Goal: Transaction & Acquisition: Purchase product/service

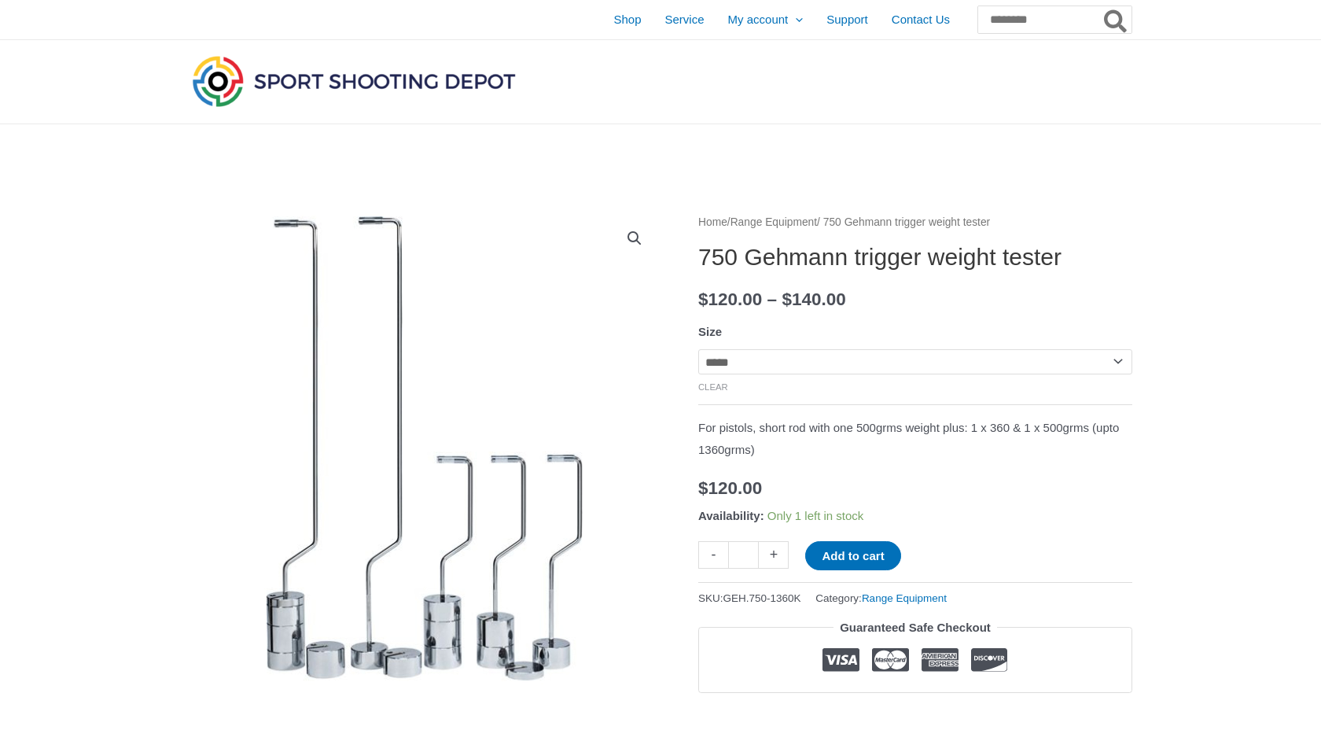
select select "*****"
click at [877, 550] on button "Add to cart" at bounding box center [852, 555] width 95 height 29
click at [893, 557] on button "Add to cart" at bounding box center [861, 555] width 113 height 29
click at [958, 557] on link "View cart" at bounding box center [938, 554] width 57 height 27
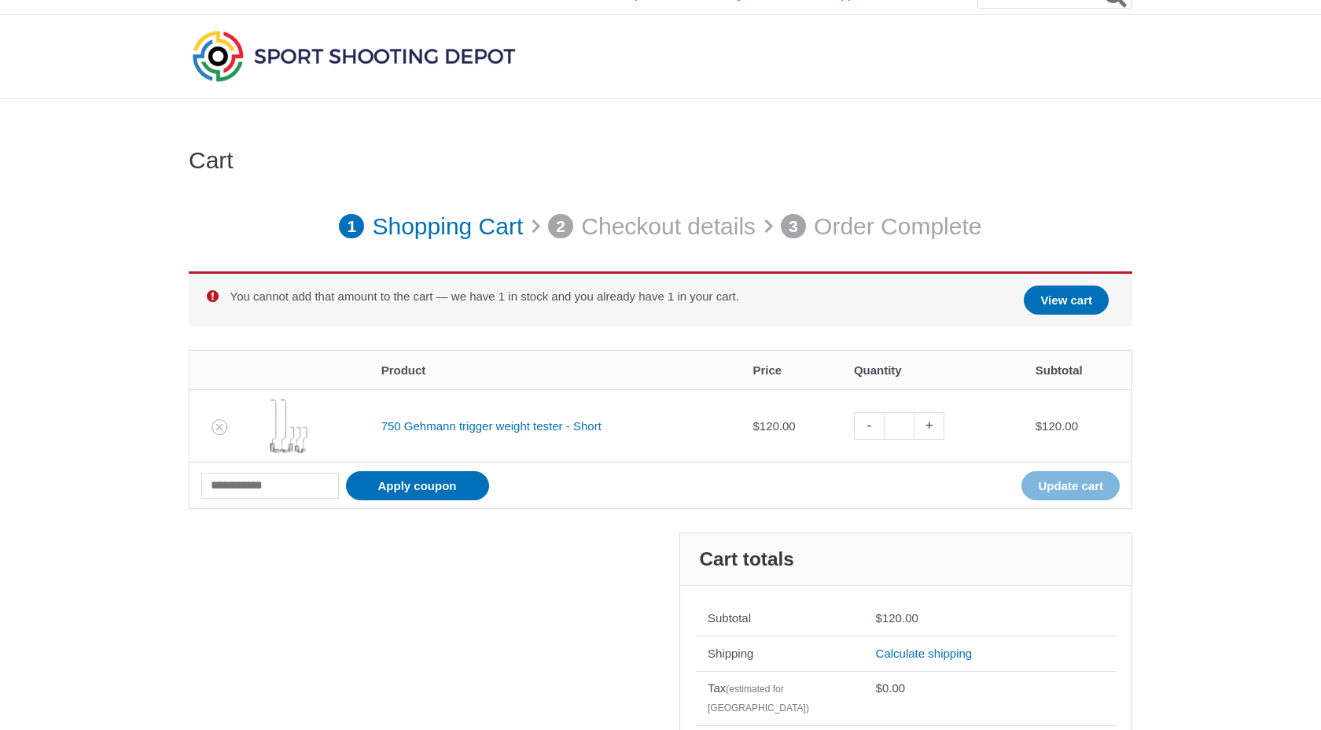
scroll to position [186, 0]
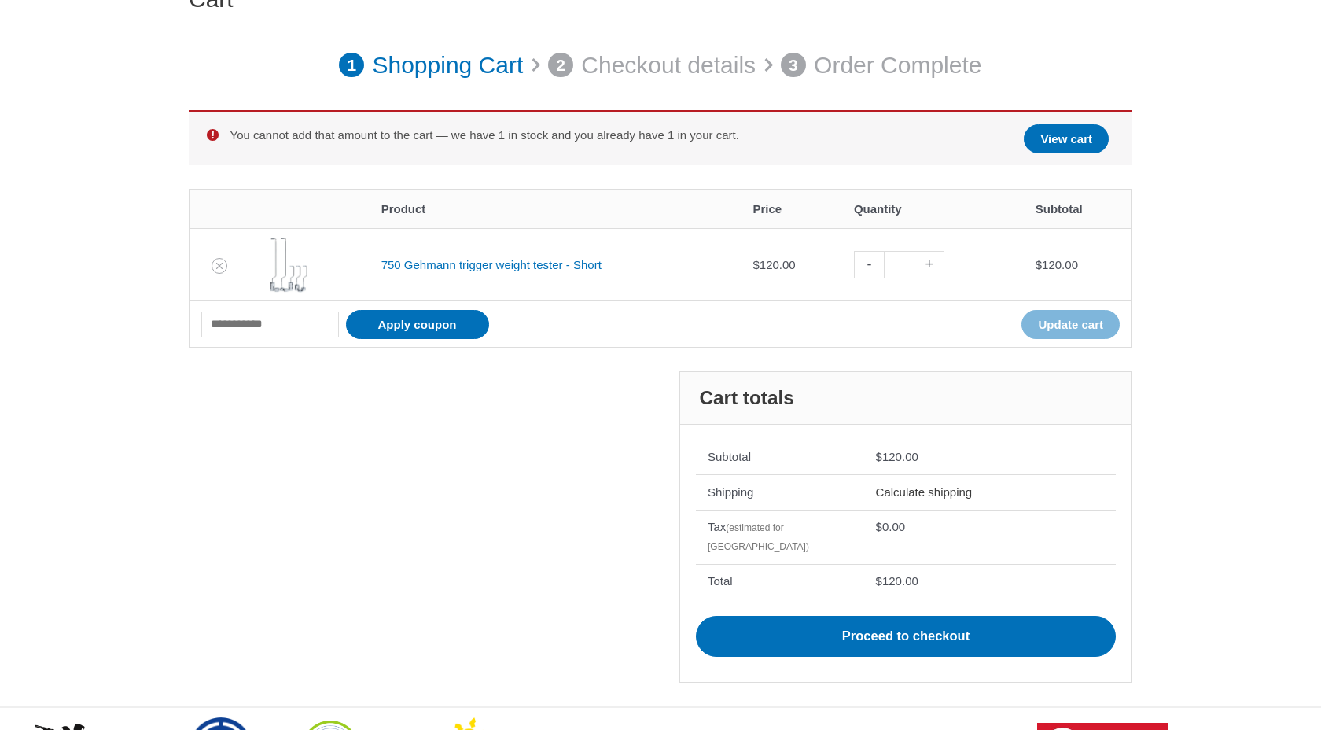
click at [972, 492] on link "Calculate shipping" at bounding box center [924, 491] width 97 height 13
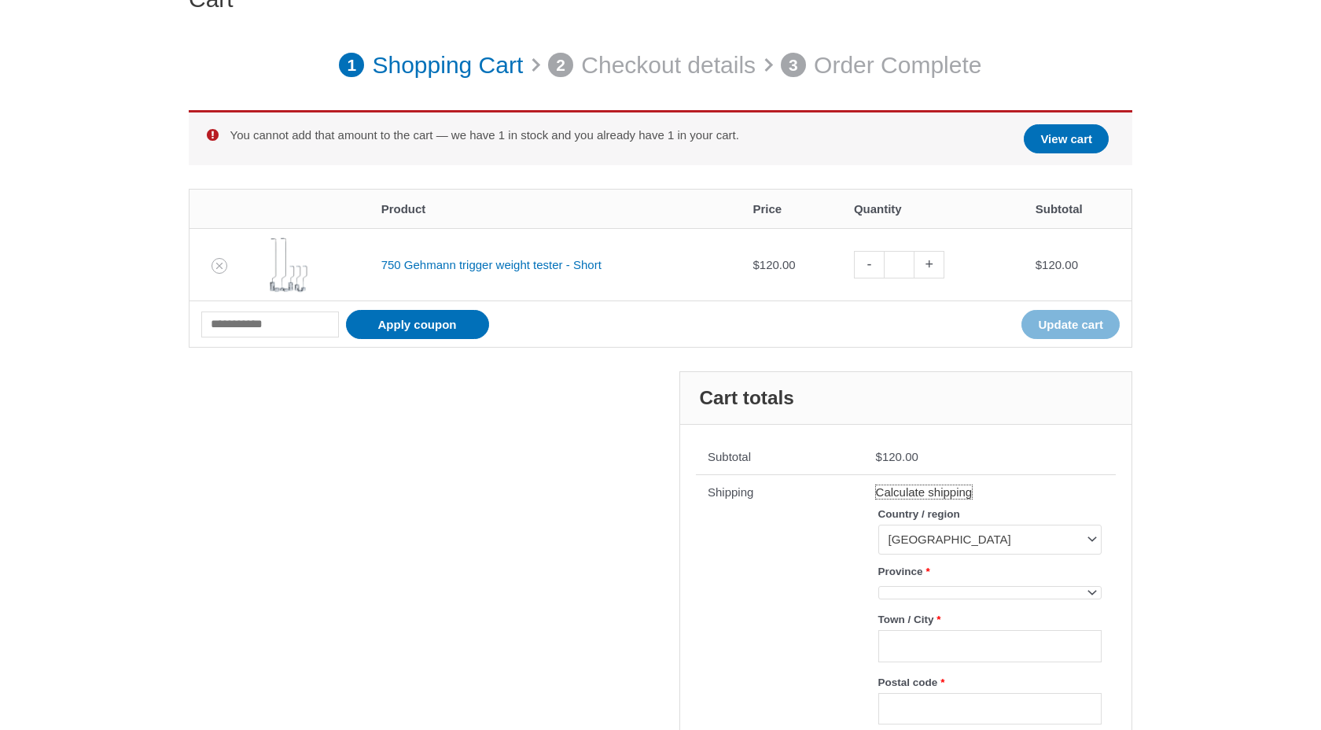
scroll to position [256, 0]
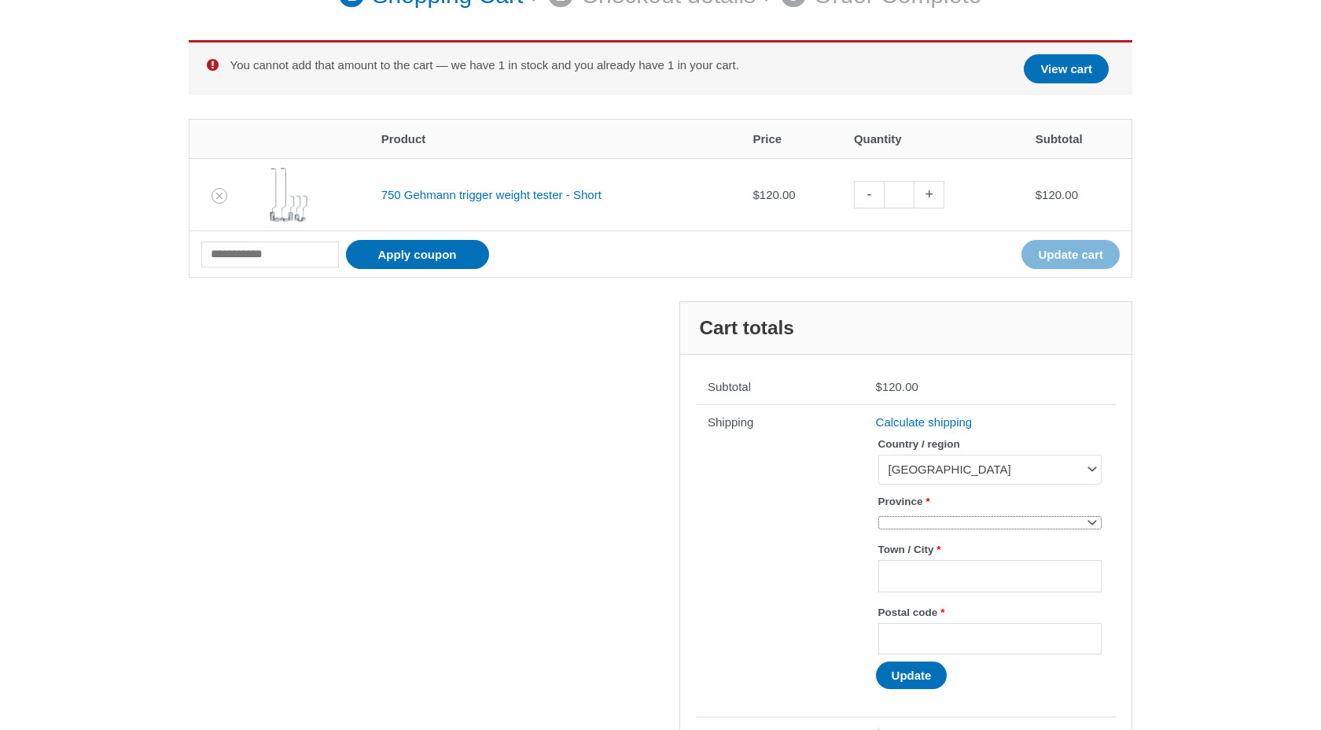
click at [949, 521] on span at bounding box center [989, 522] width 223 height 13
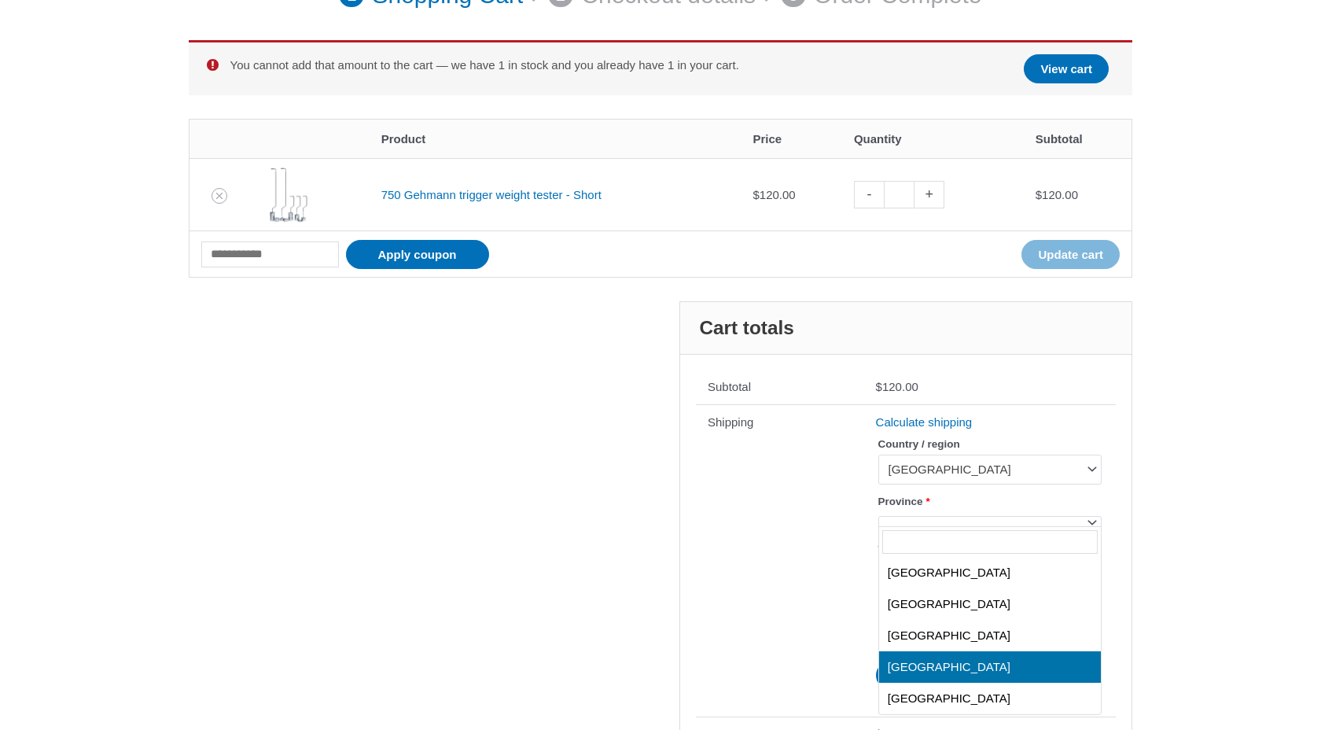
scroll to position [250, 0]
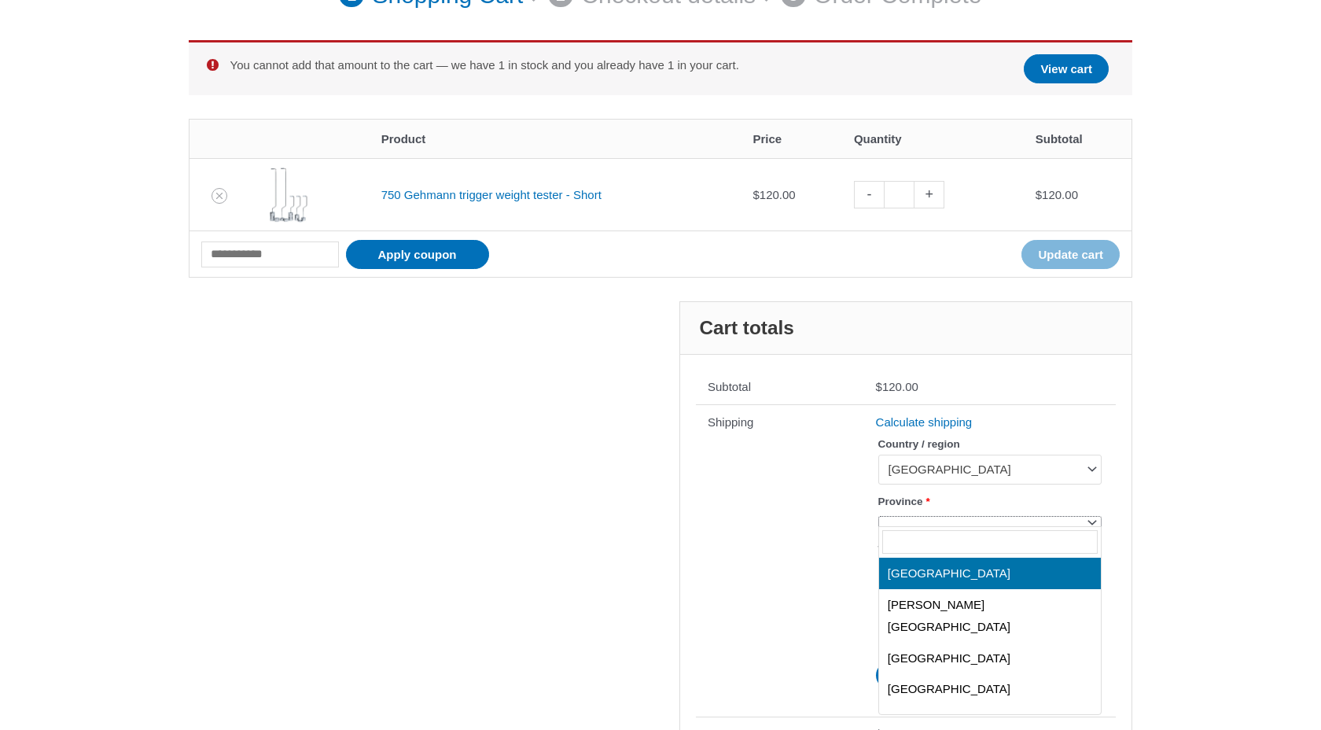
select select "**"
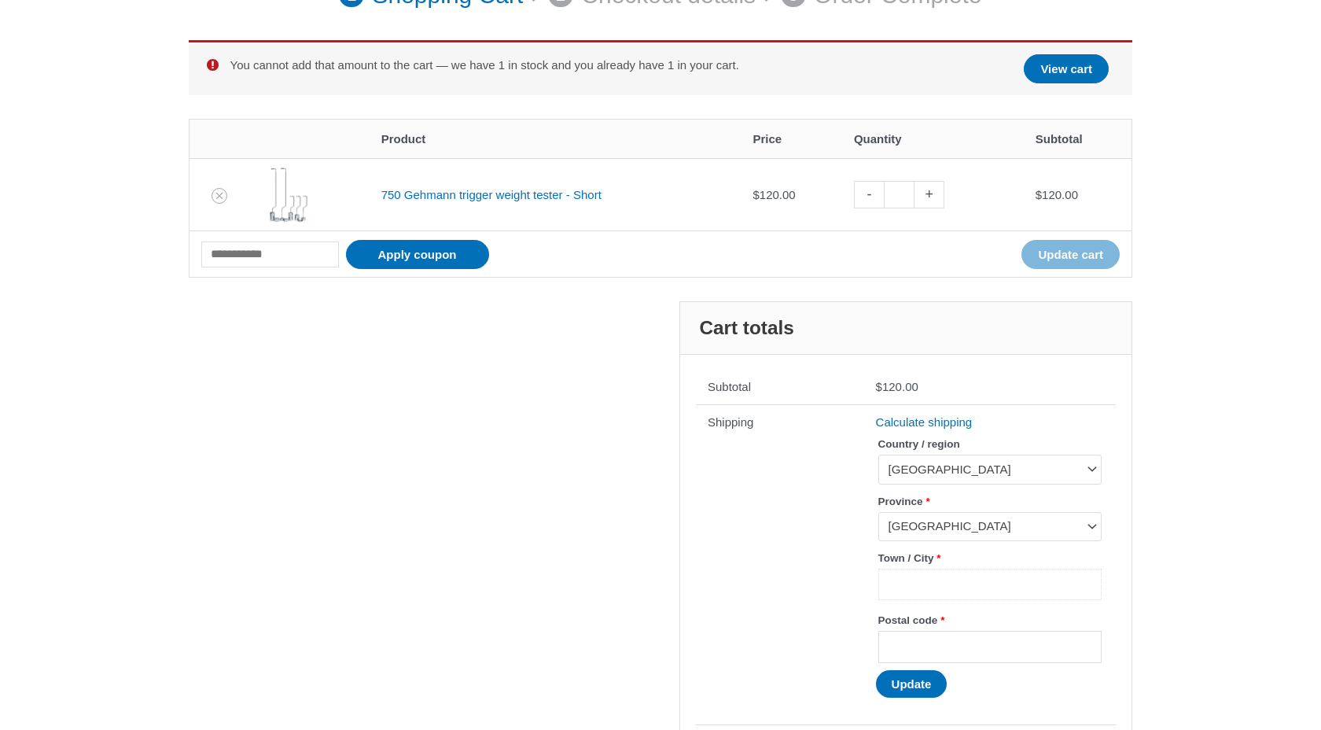
click at [924, 582] on input "Town / City *" at bounding box center [989, 584] width 223 height 32
type input "********"
type input "*******"
click at [811, 613] on th "Shipping" at bounding box center [780, 564] width 168 height 320
click at [913, 686] on button "Update" at bounding box center [912, 684] width 72 height 28
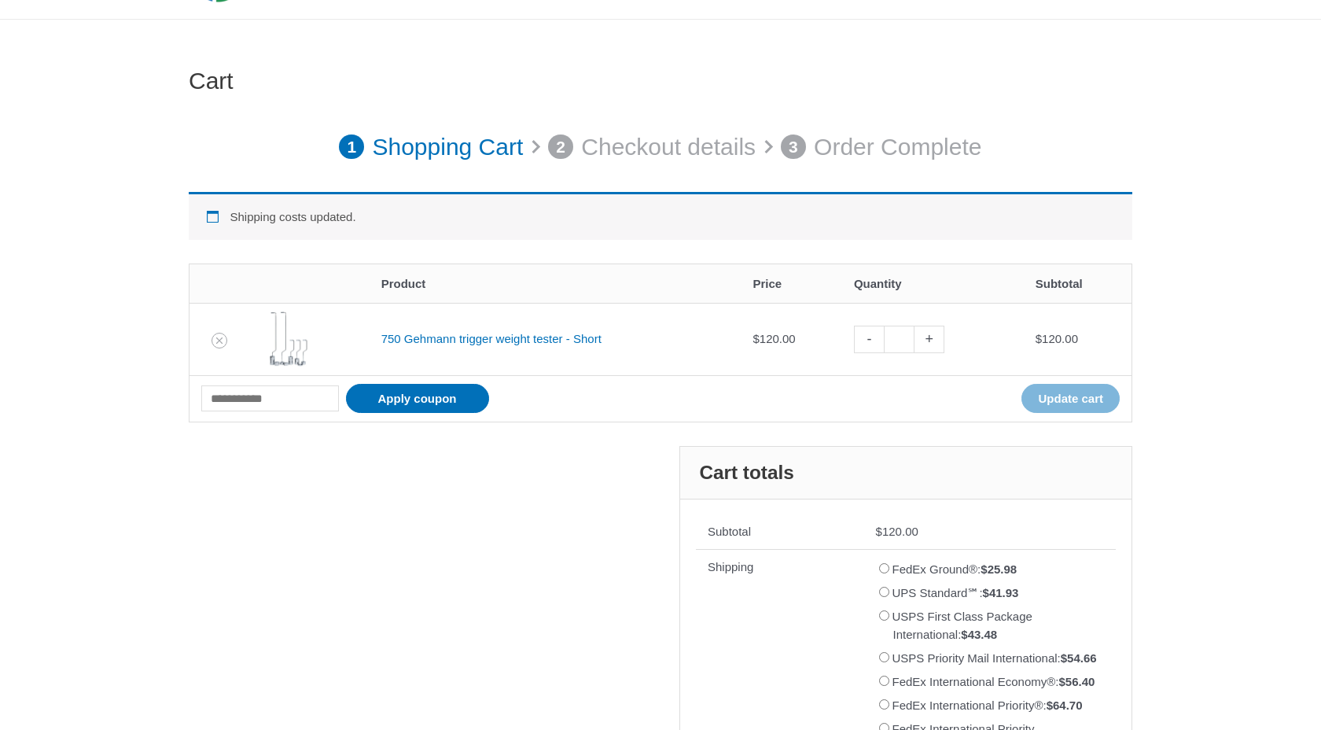
scroll to position [0, 0]
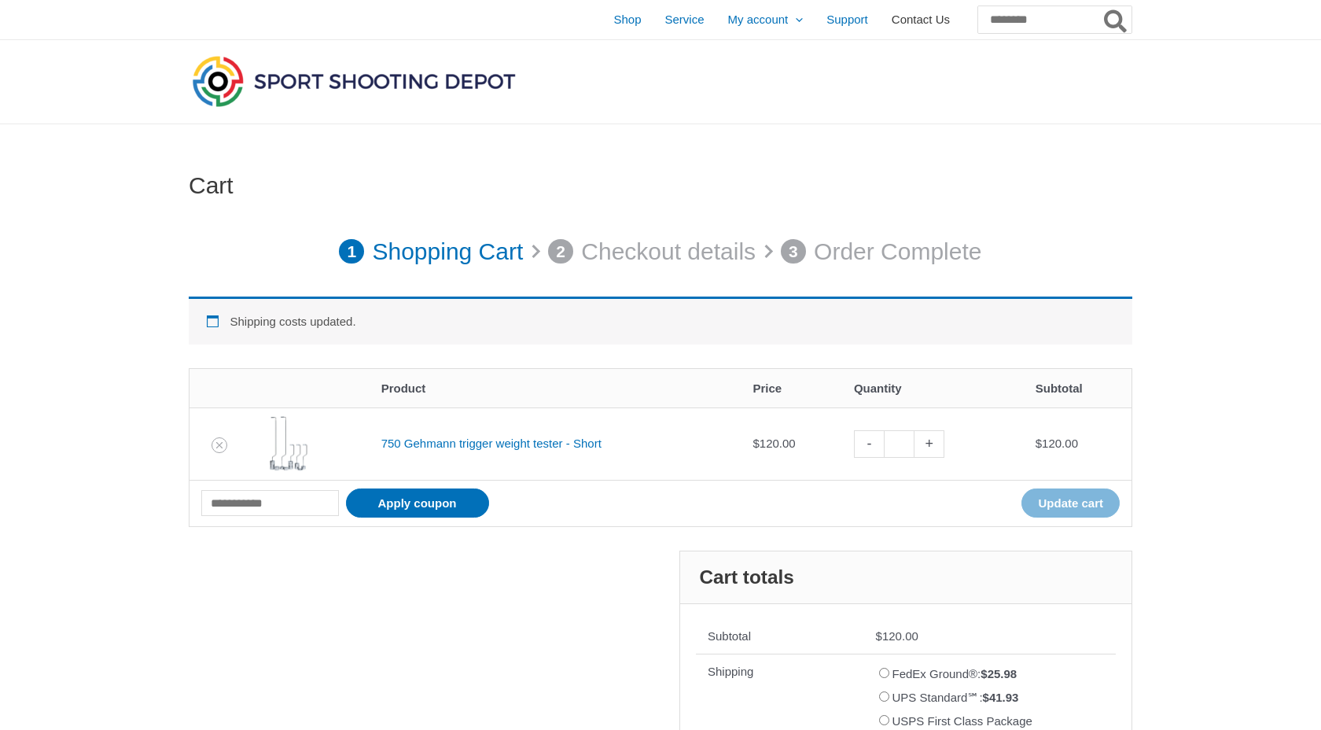
click at [891, 16] on span "Contact Us" at bounding box center [920, 19] width 58 height 39
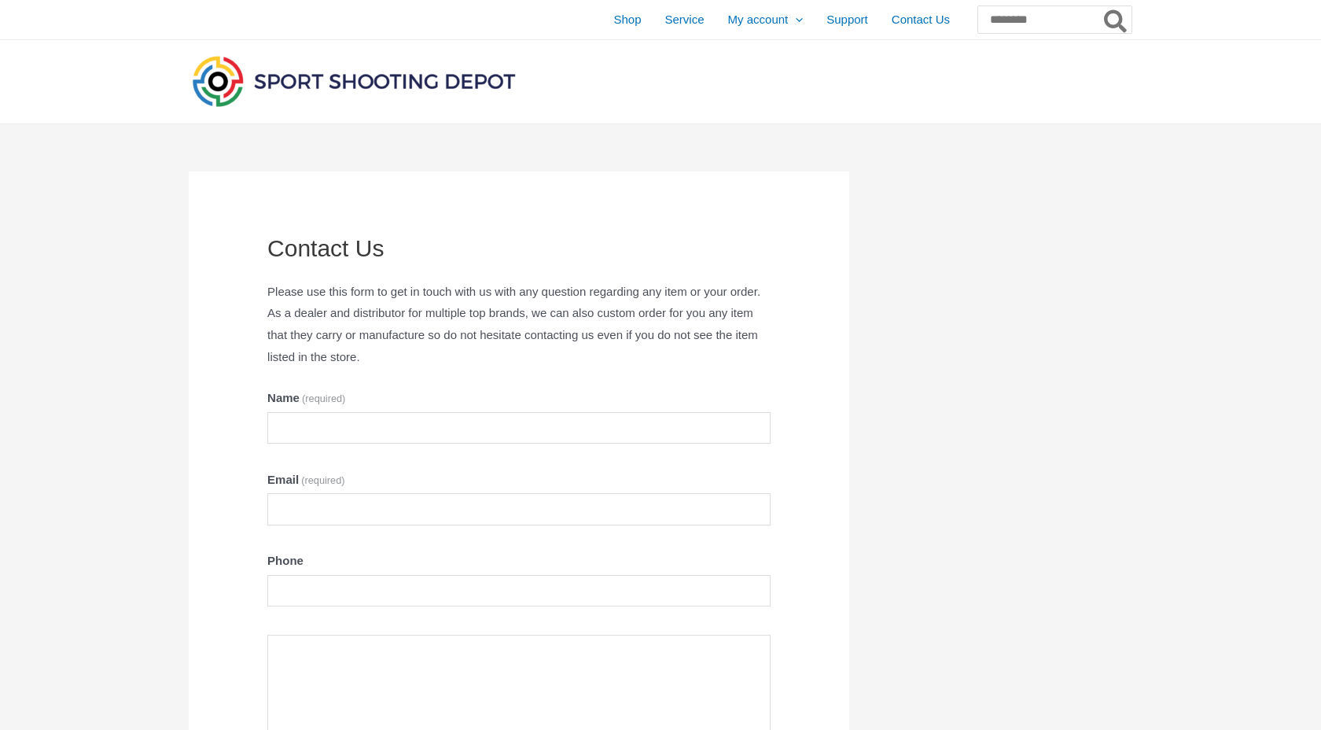
click at [200, 101] on img at bounding box center [354, 81] width 330 height 58
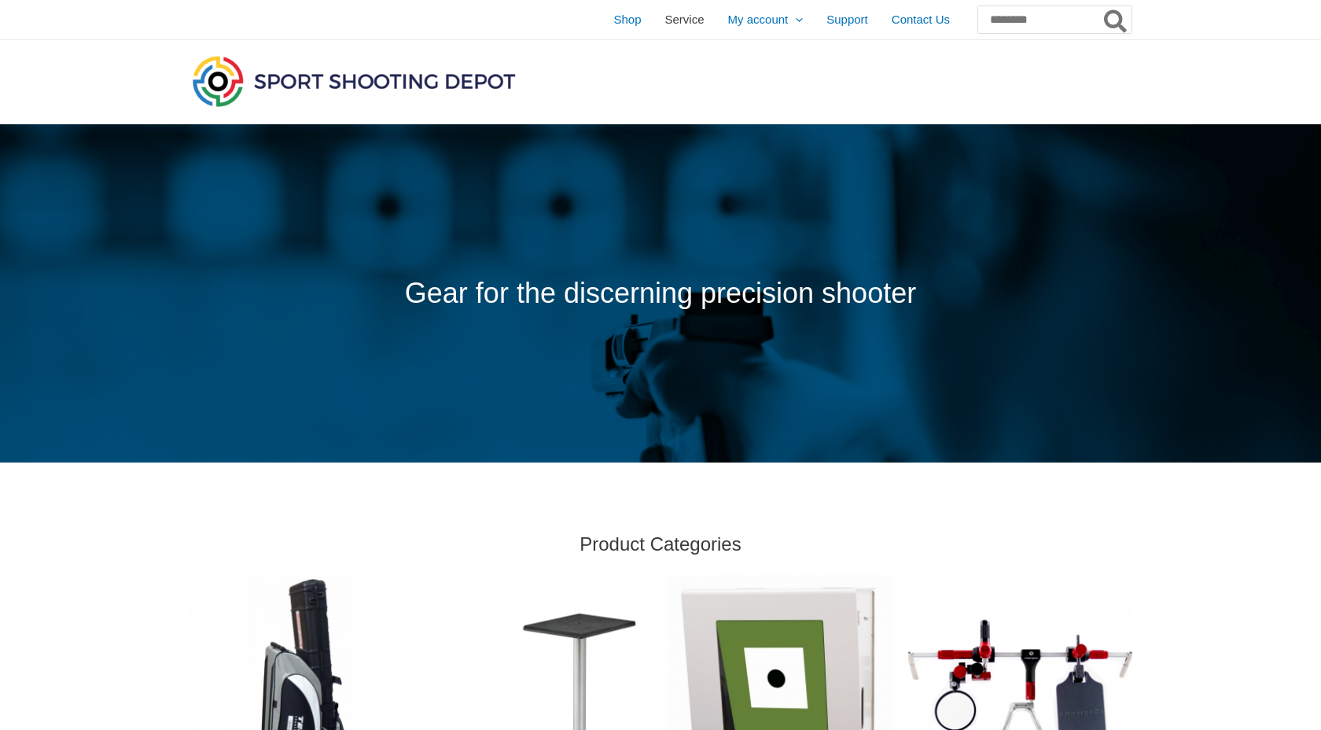
click at [665, 17] on span "Service" at bounding box center [684, 19] width 39 height 39
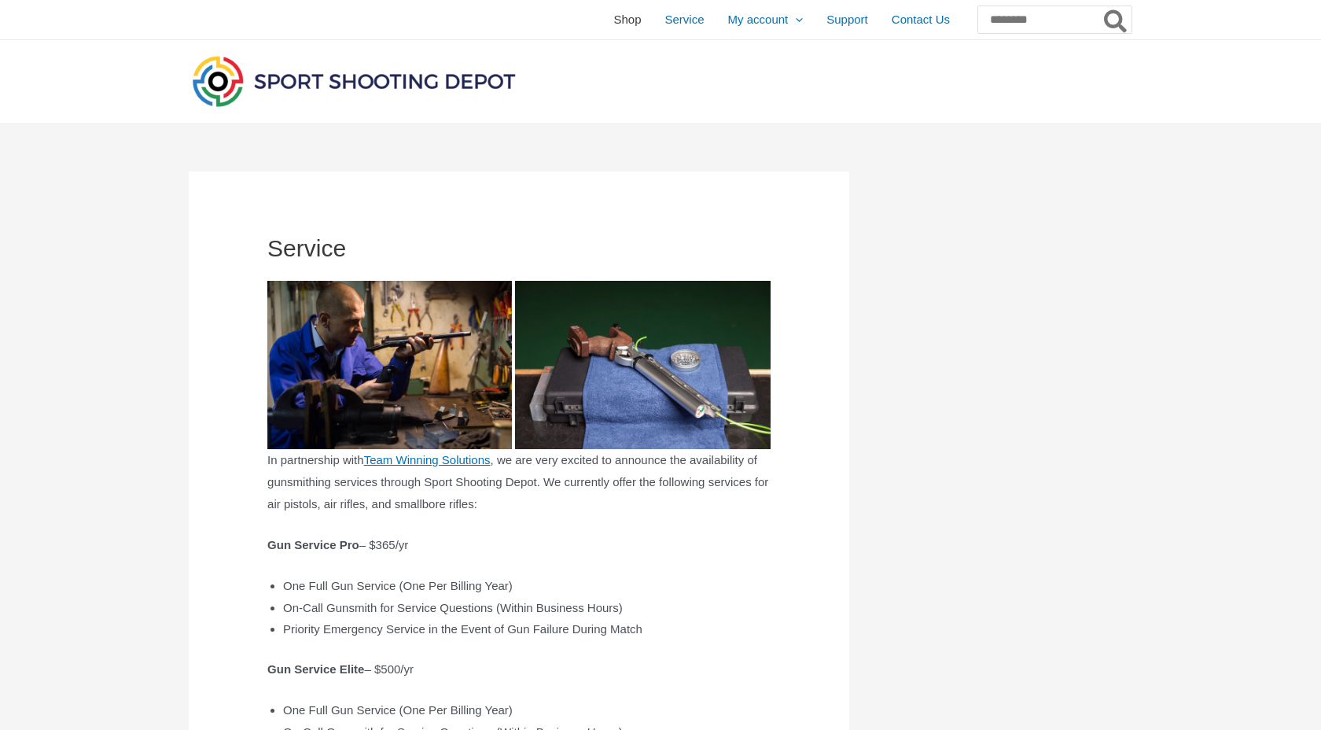
click at [613, 18] on span "Shop" at bounding box center [627, 19] width 28 height 39
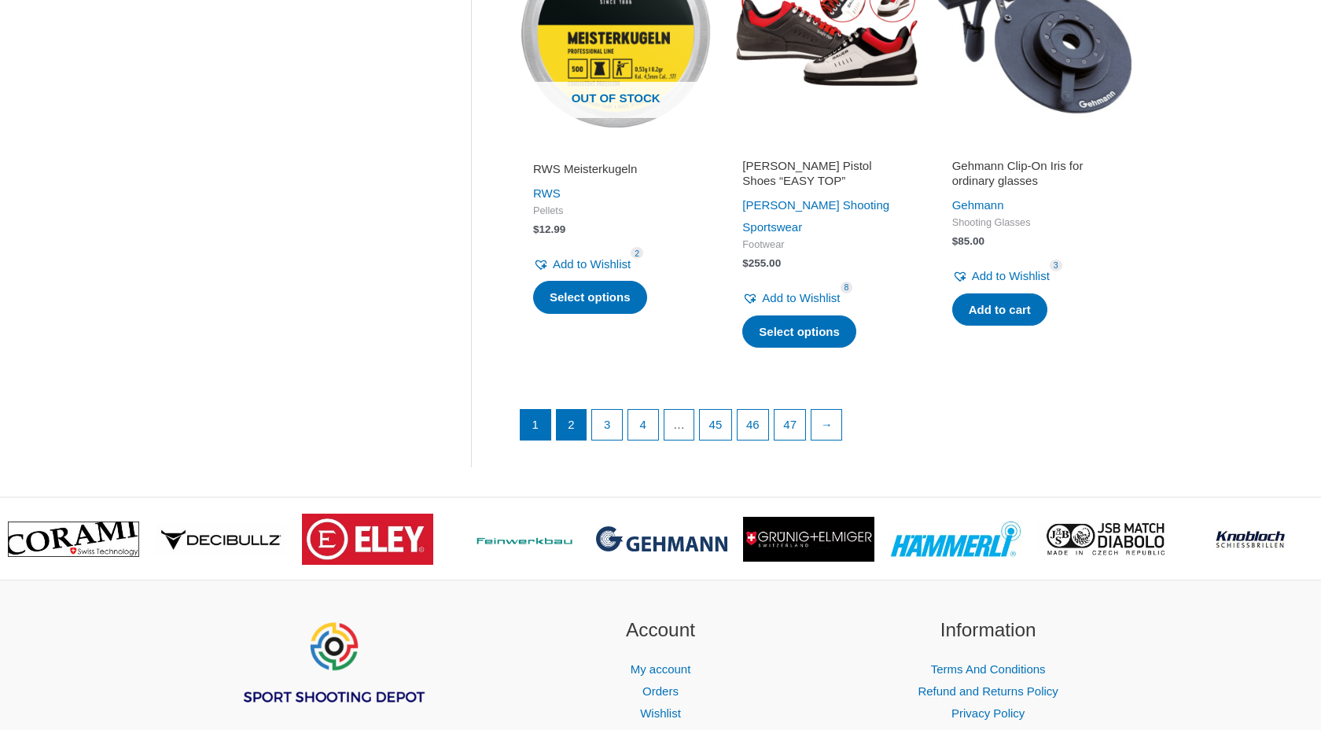
scroll to position [2114, 0]
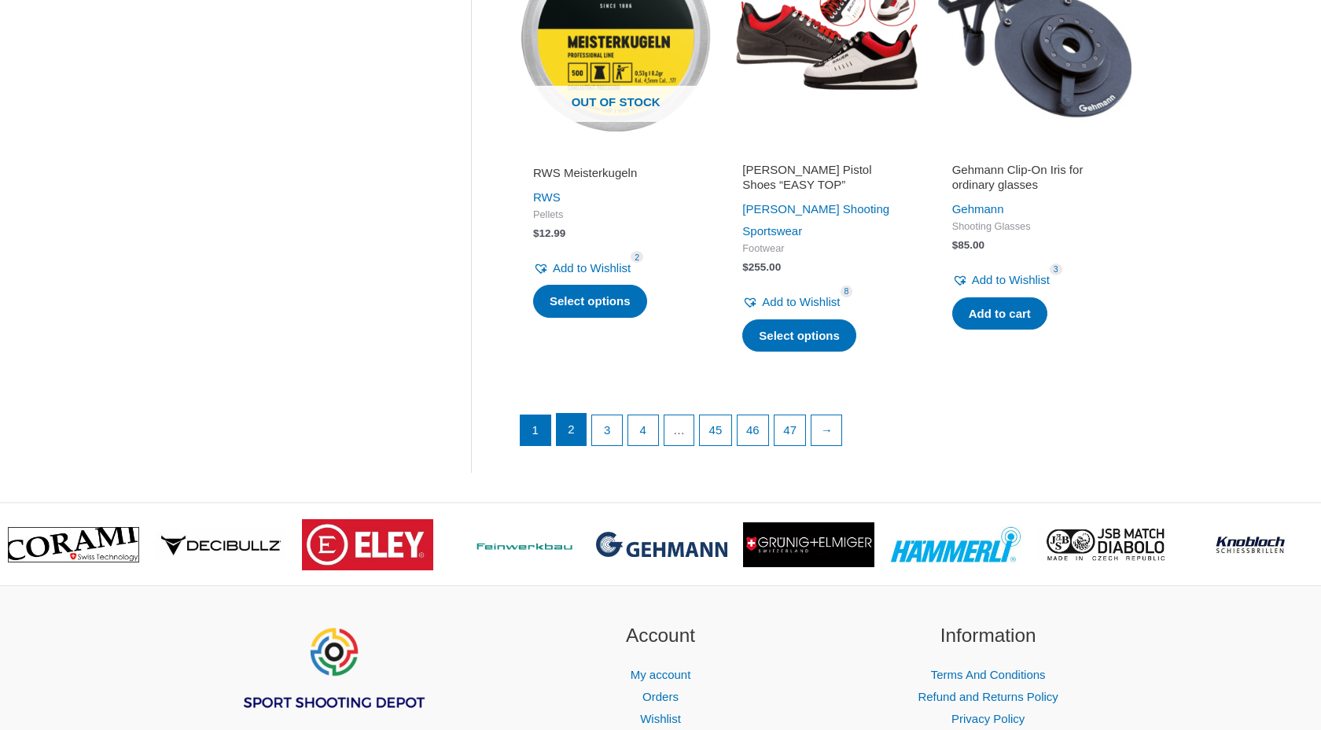
click at [568, 414] on link "2" at bounding box center [572, 429] width 30 height 31
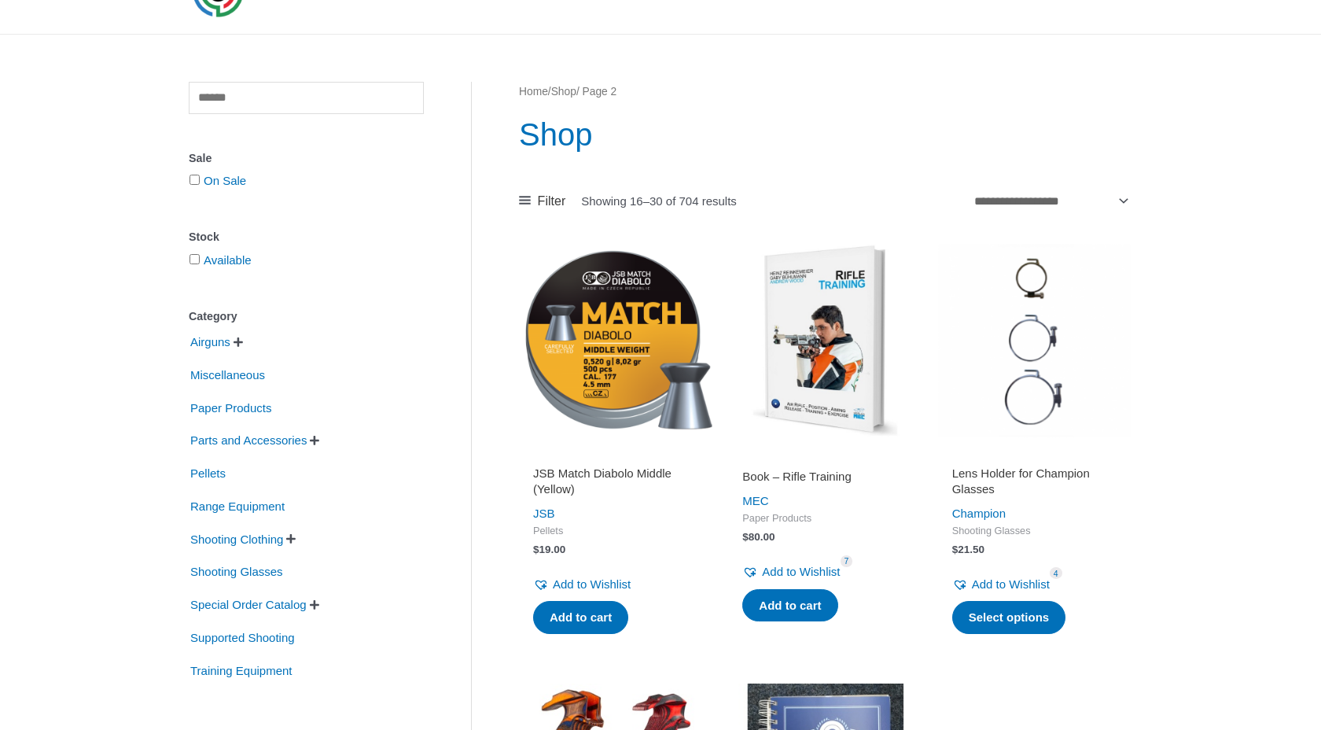
scroll to position [309, 0]
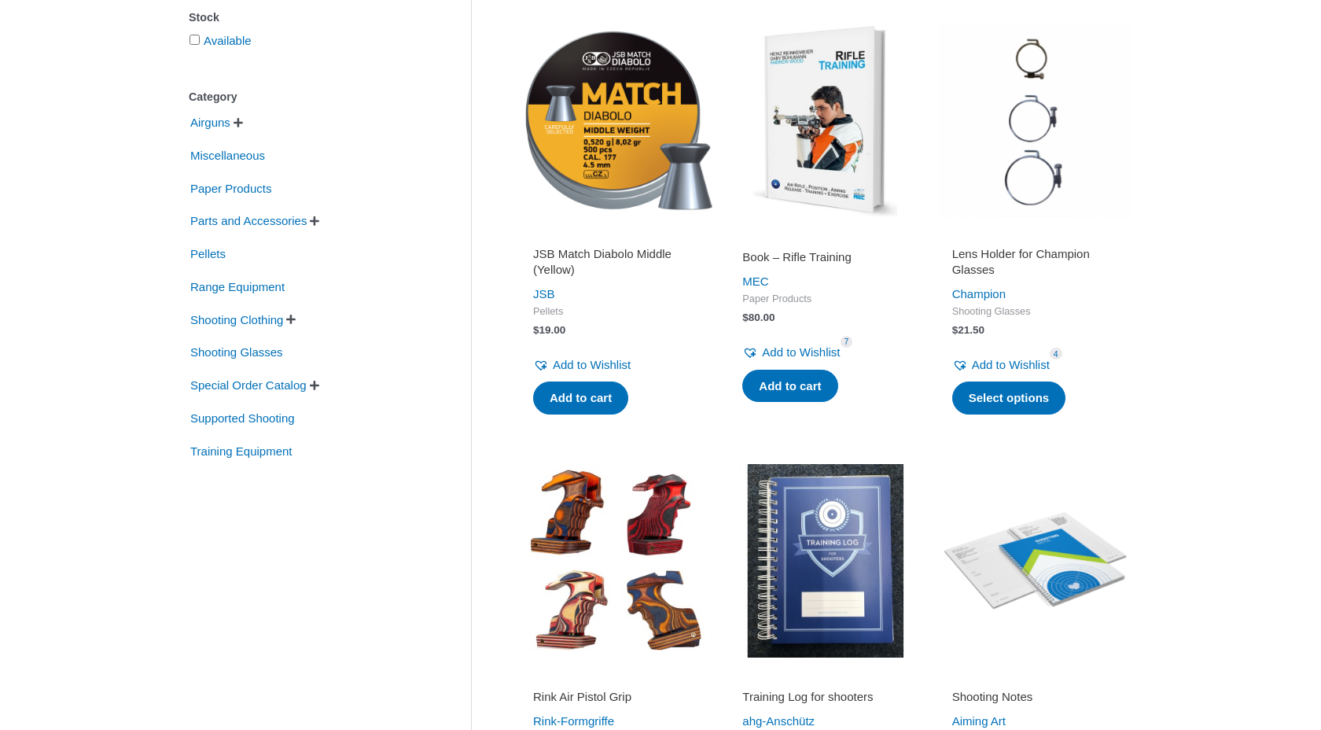
click at [833, 531] on img at bounding box center [824, 560] width 193 height 193
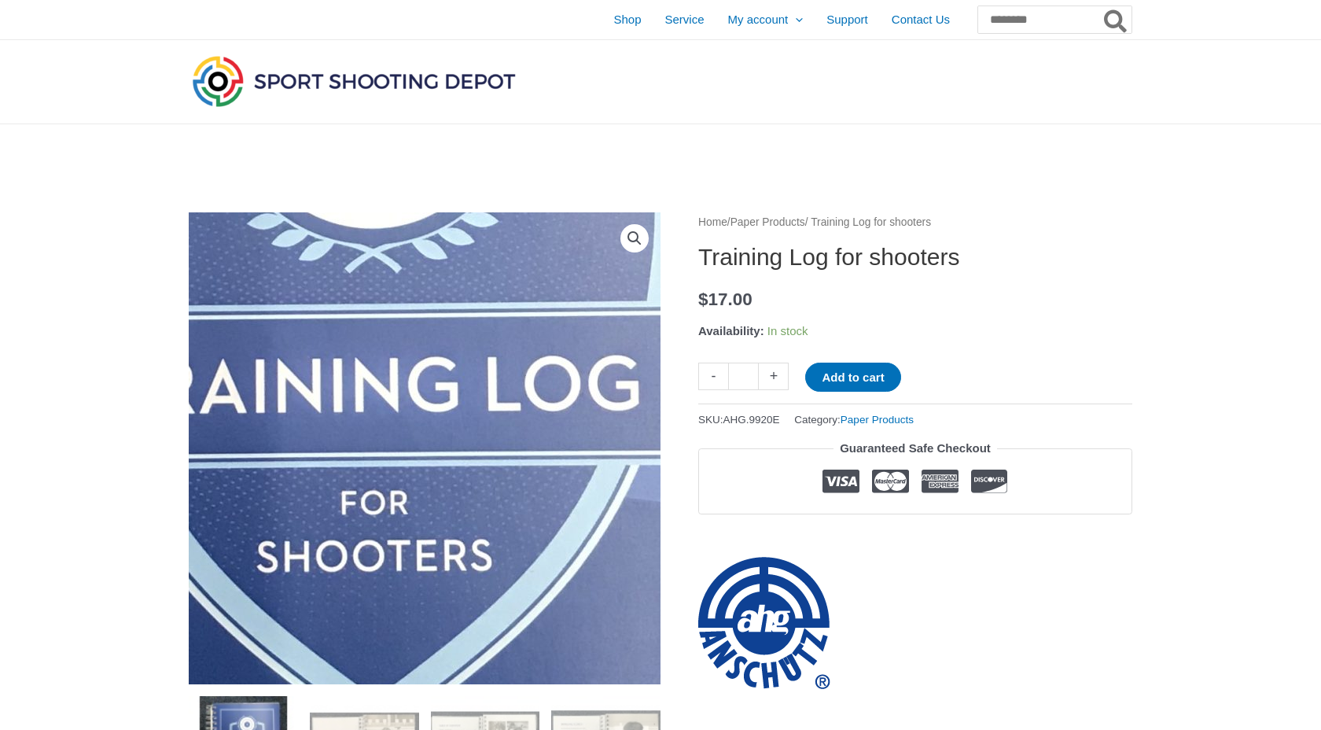
scroll to position [150, 0]
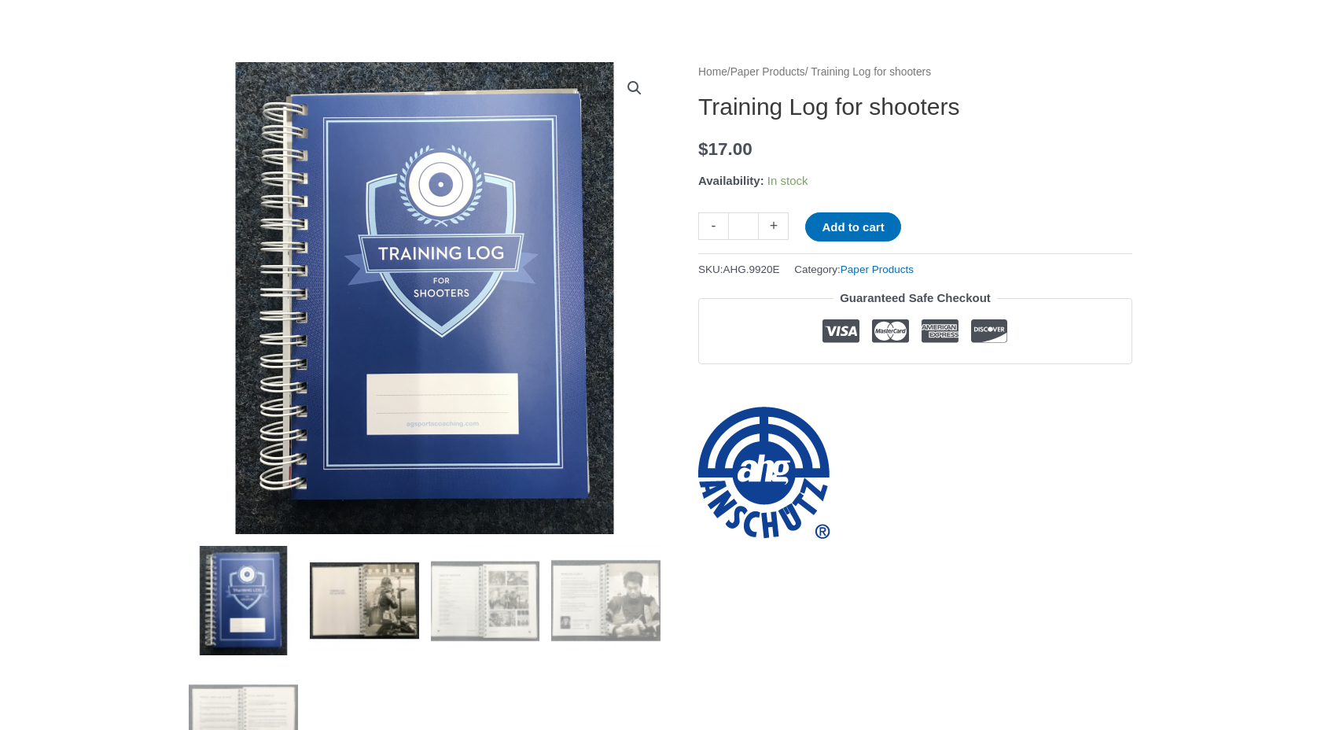
click at [386, 597] on img at bounding box center [364, 600] width 109 height 109
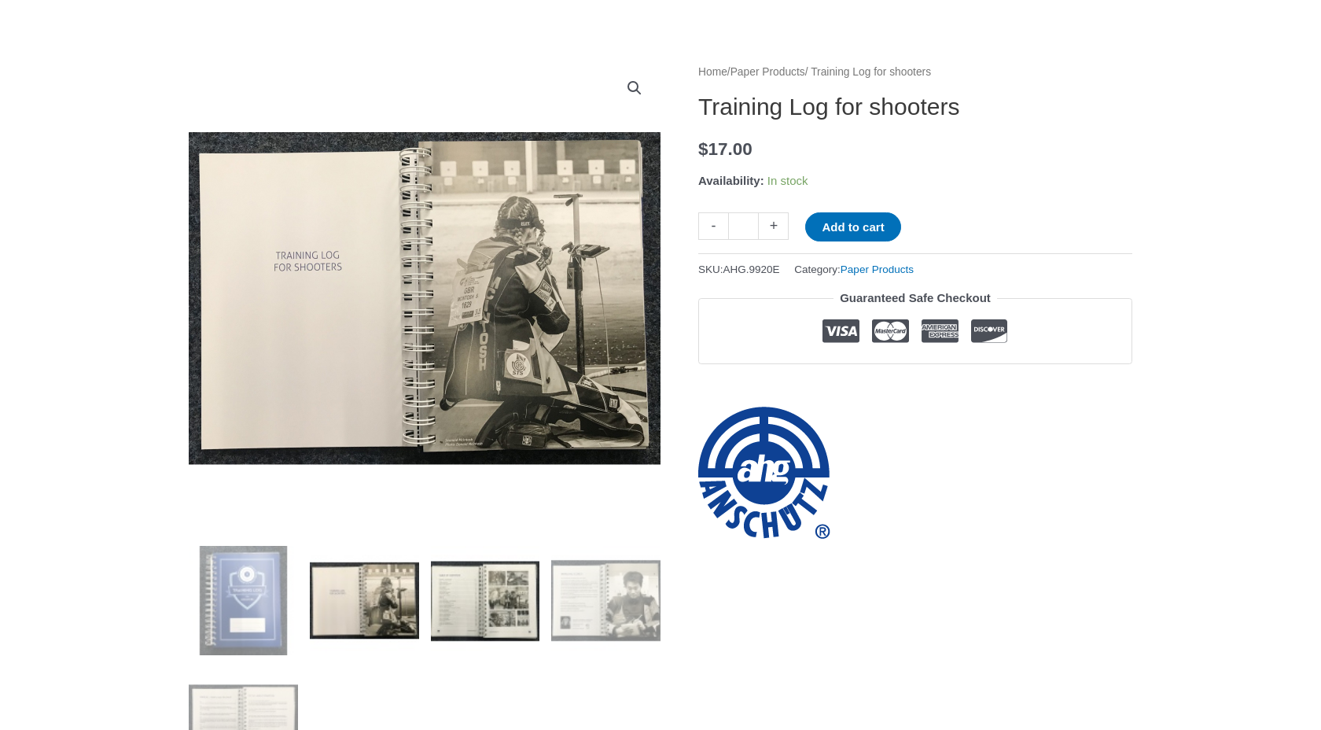
click at [461, 594] on img at bounding box center [485, 600] width 109 height 109
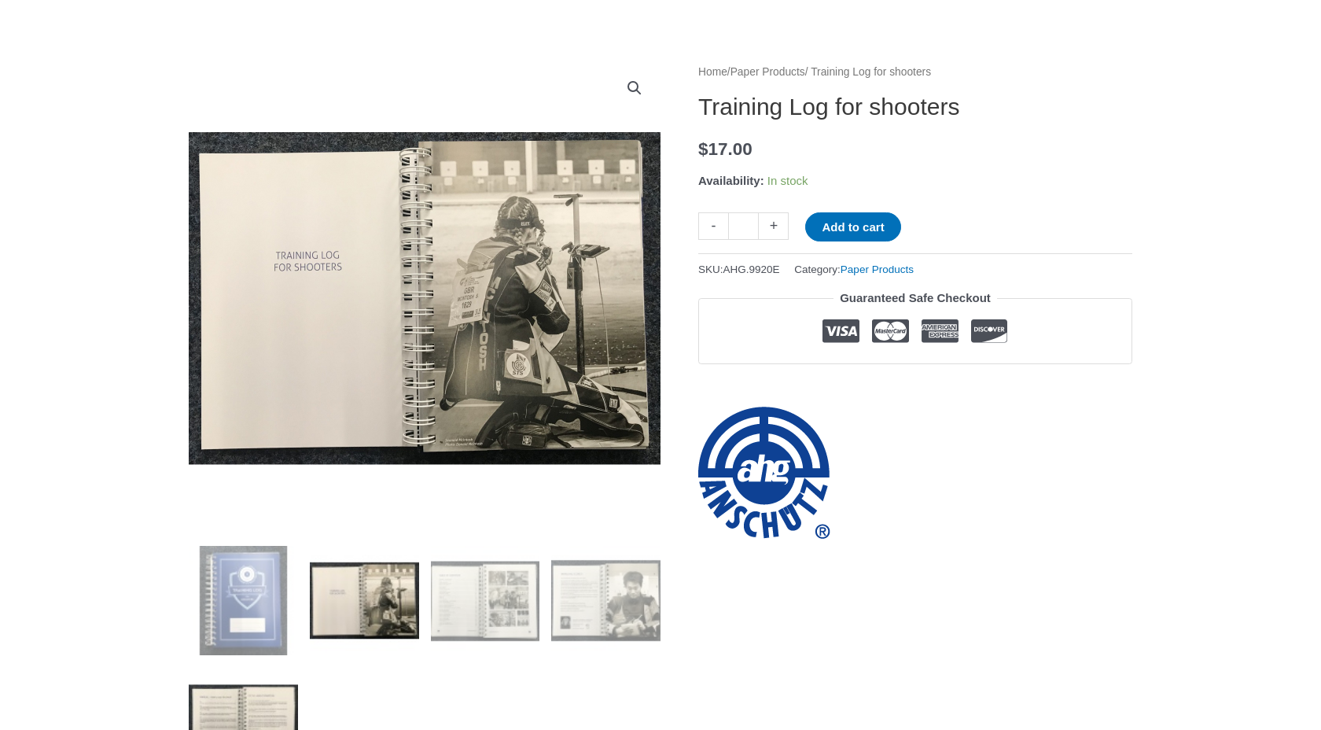
click at [520, 594] on img at bounding box center [485, 600] width 109 height 109
click at [597, 592] on img at bounding box center [605, 600] width 109 height 109
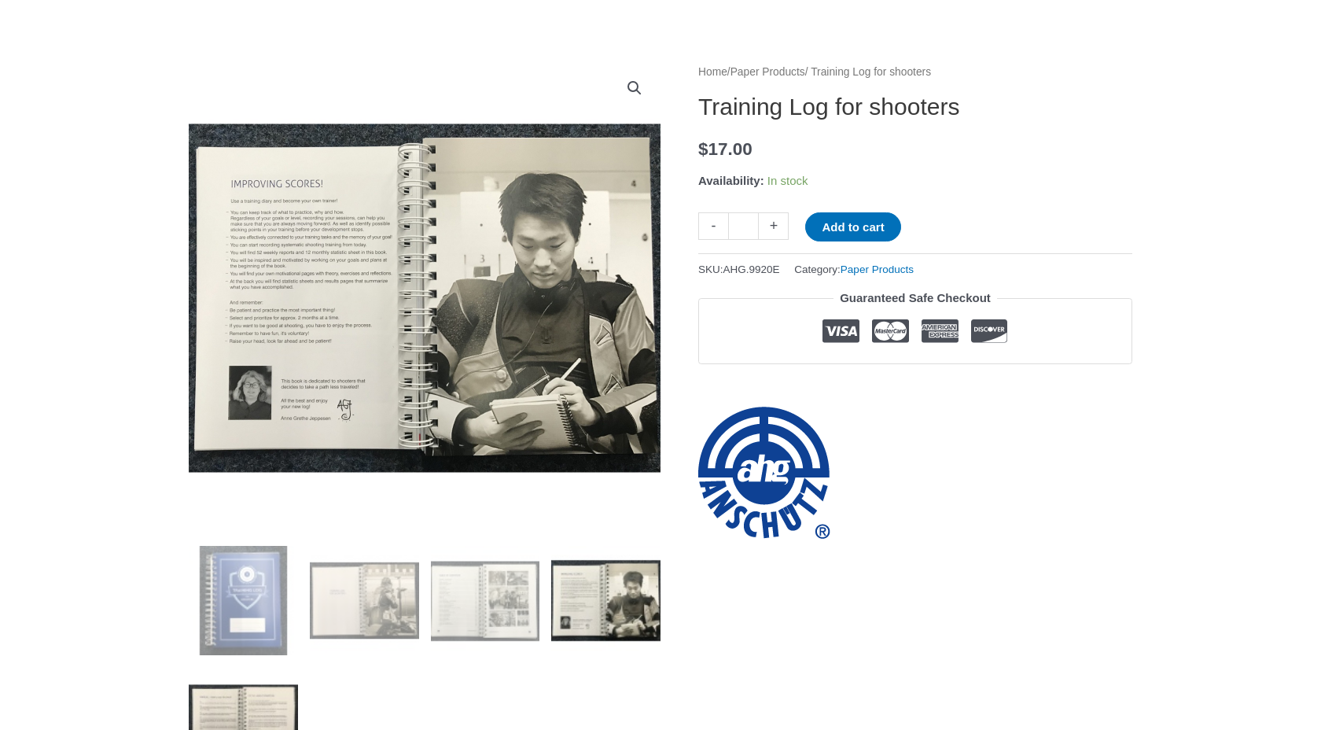
click at [281, 711] on img at bounding box center [243, 721] width 109 height 109
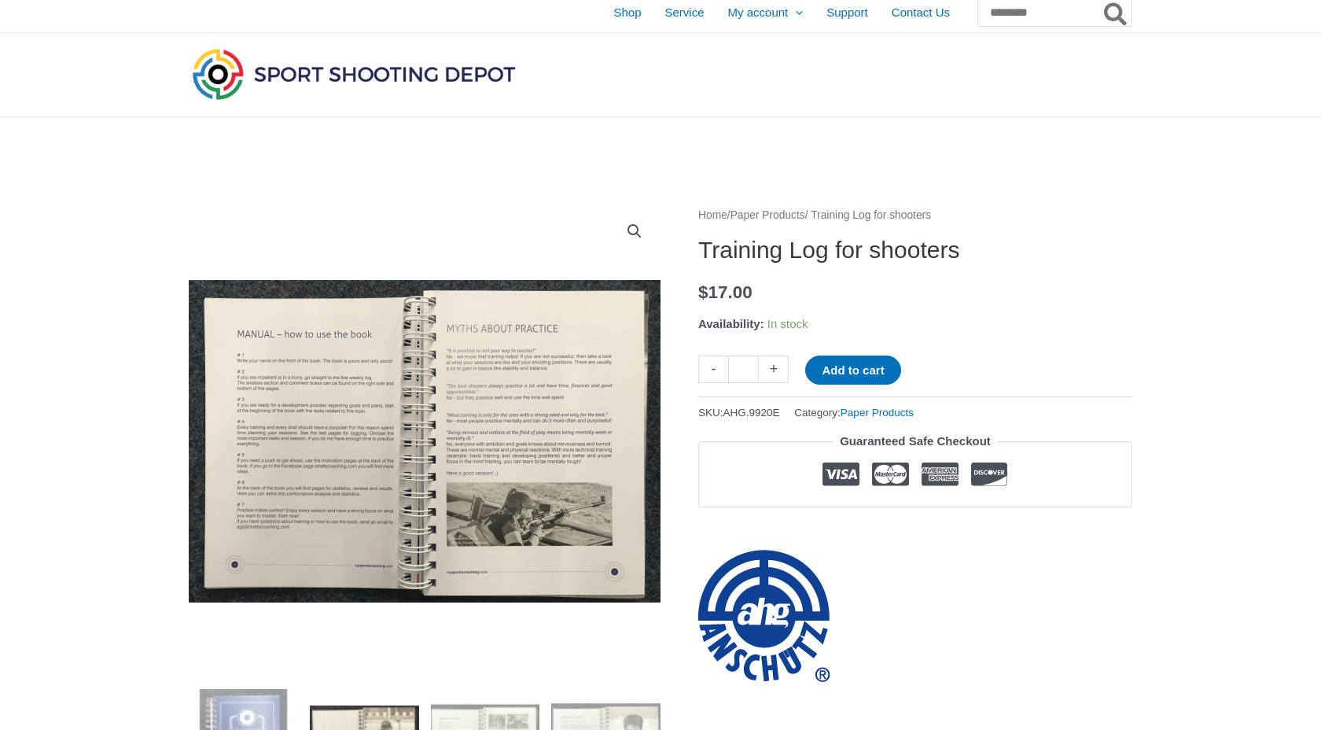
scroll to position [0, 0]
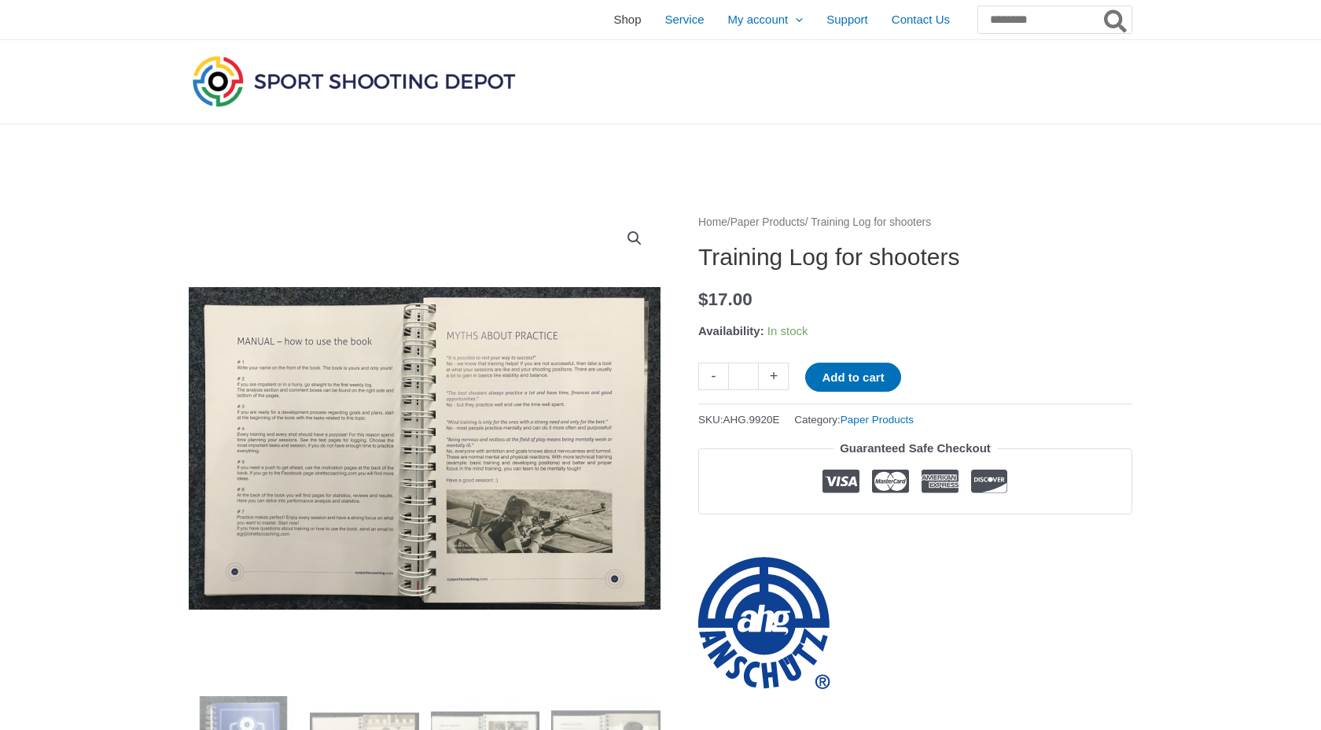
click at [613, 20] on span "Shop" at bounding box center [627, 19] width 28 height 39
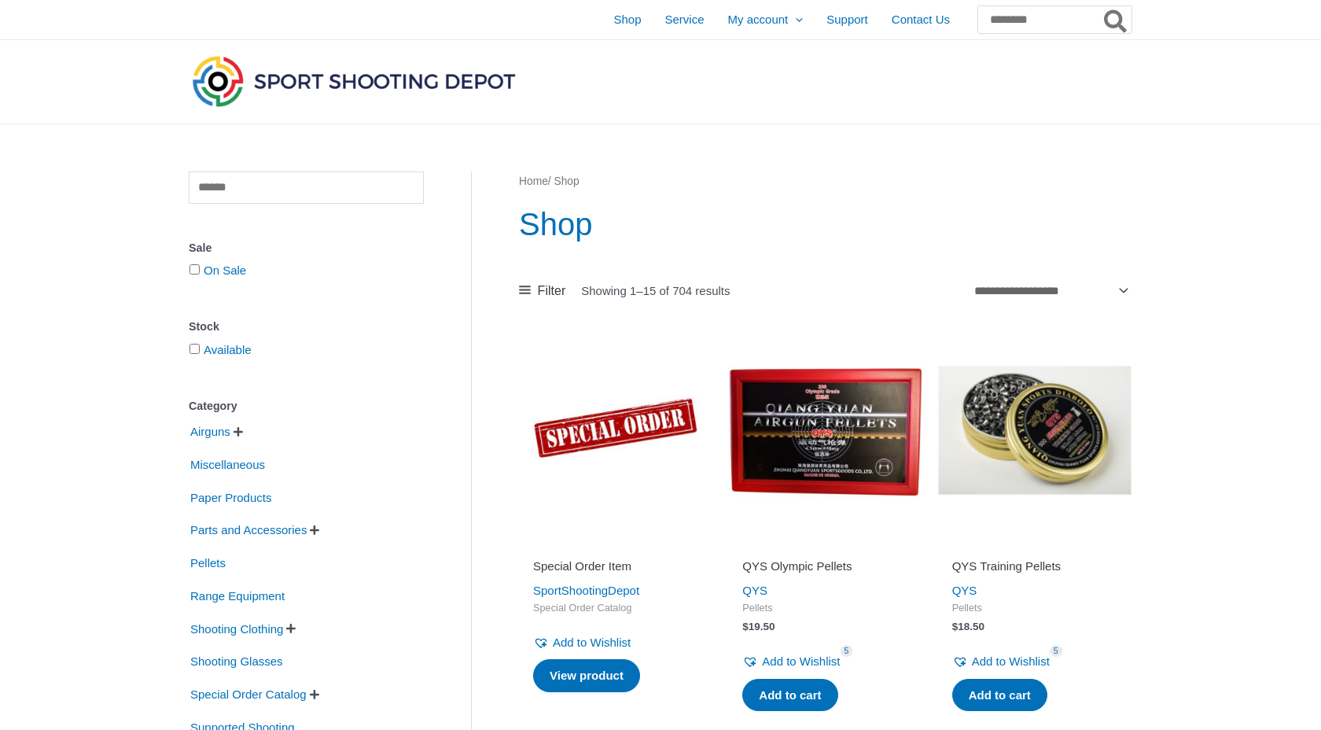
scroll to position [197, 0]
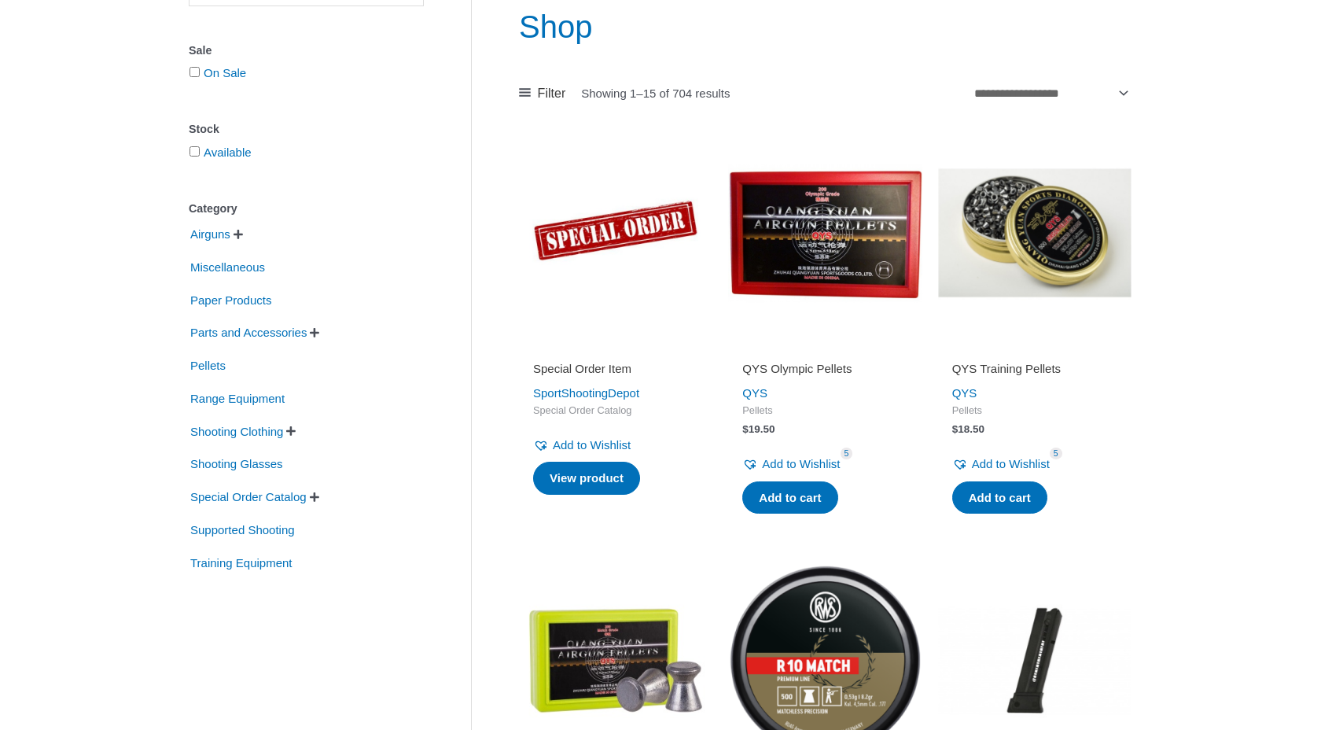
click at [301, 425] on li "Shooting Clothing   Base Layer Footwear Gloves Headwear Jackets Pants Shootin…" at bounding box center [306, 432] width 235 height 30
click at [296, 435] on span "" at bounding box center [290, 430] width 9 height 11
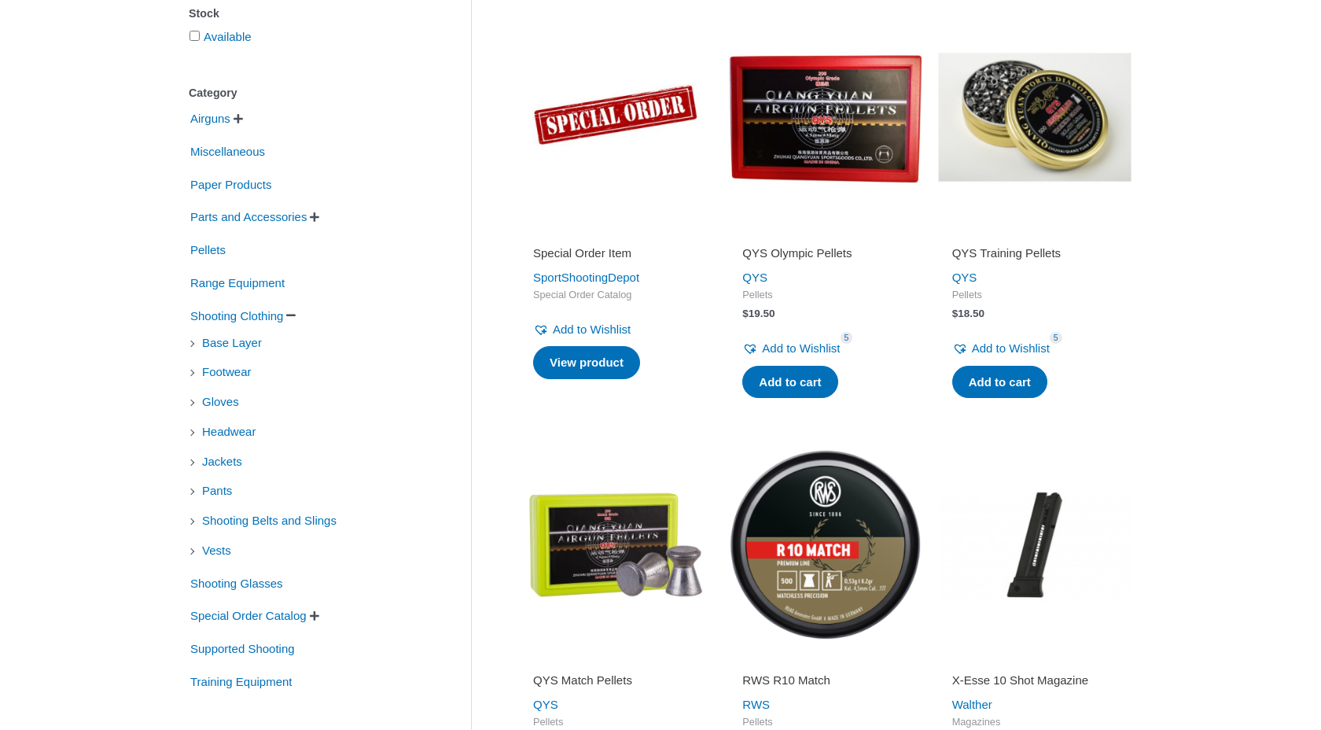
scroll to position [310, 0]
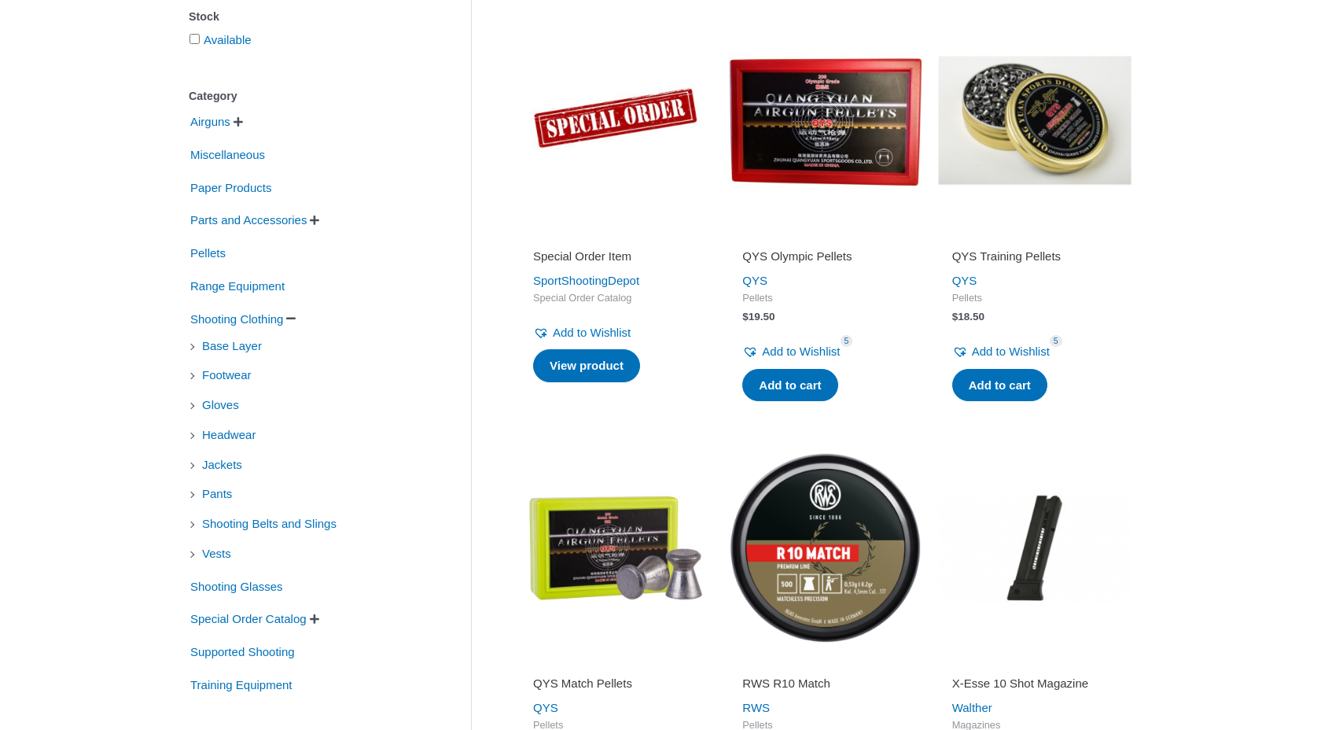
click at [243, 125] on span "" at bounding box center [237, 121] width 9 height 11
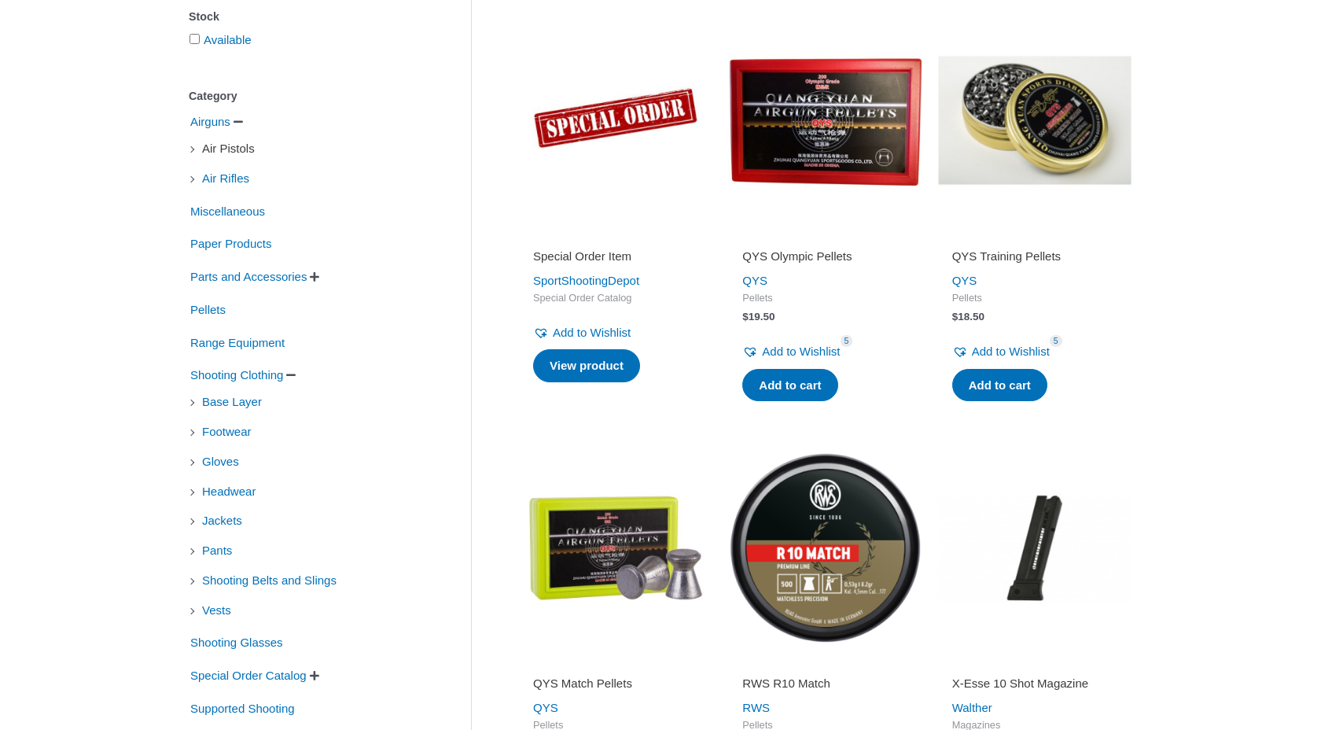
click at [245, 152] on span "Air Pistols" at bounding box center [228, 148] width 56 height 27
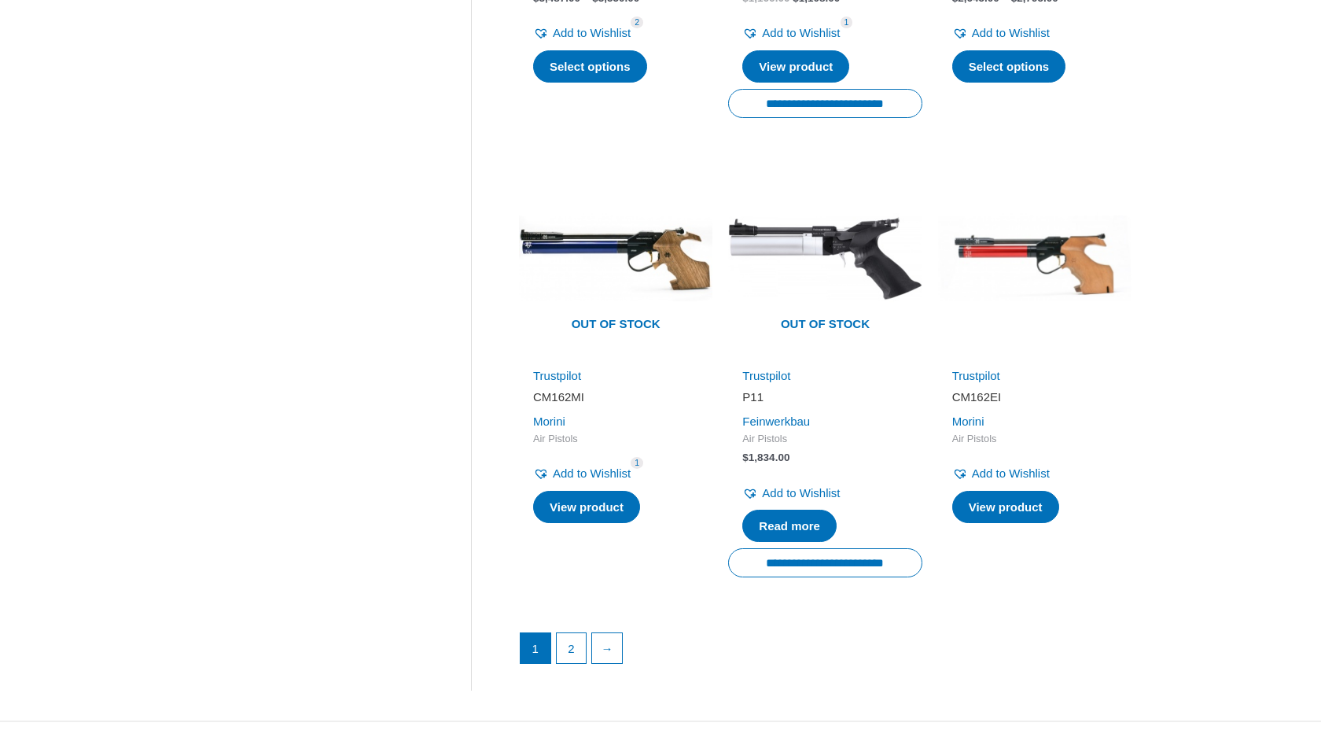
scroll to position [2038, 0]
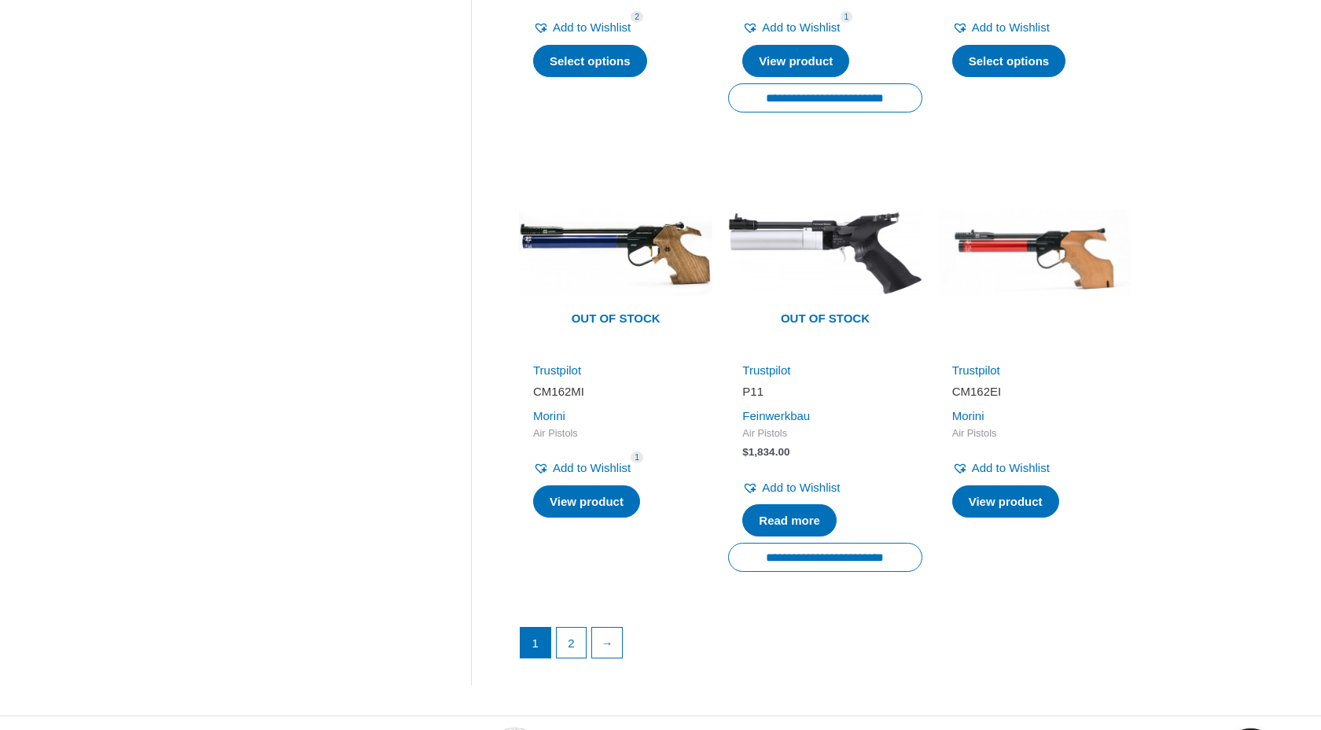
click at [1057, 236] on img at bounding box center [1034, 252] width 193 height 193
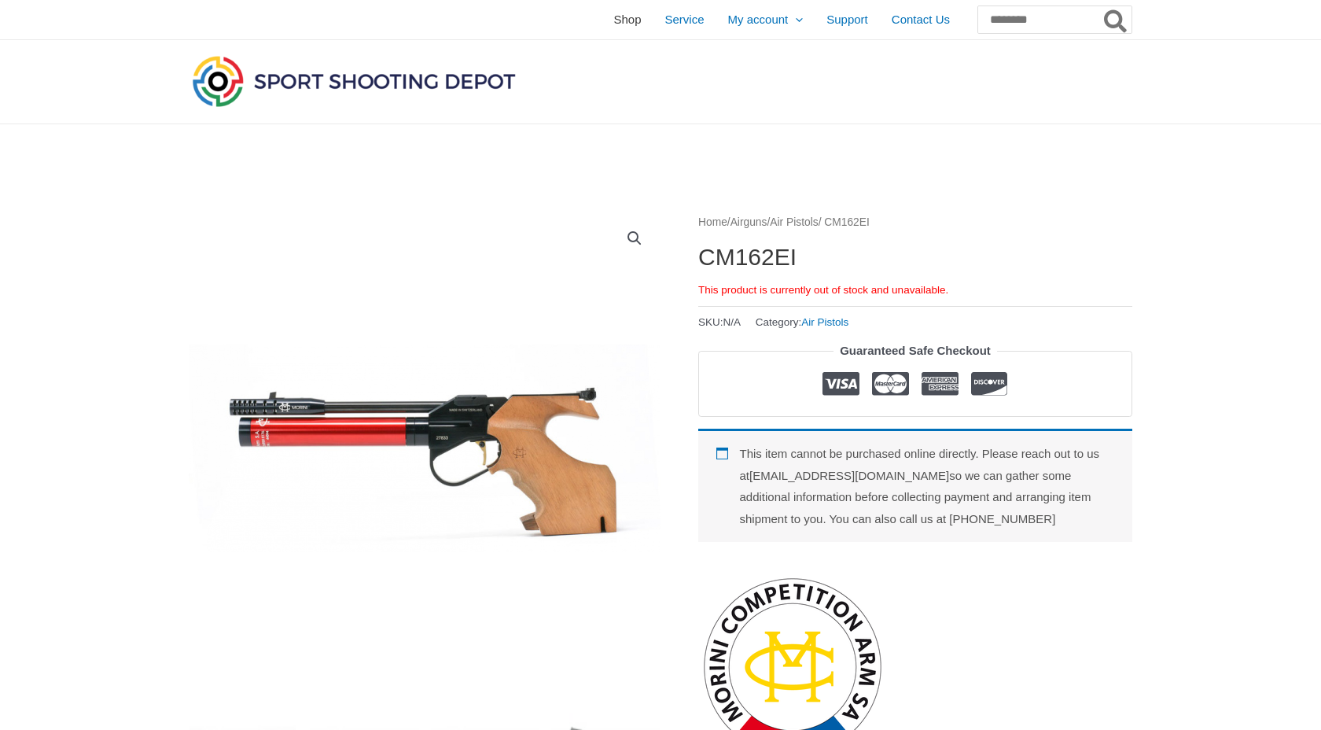
click at [613, 19] on span "Shop" at bounding box center [627, 19] width 28 height 39
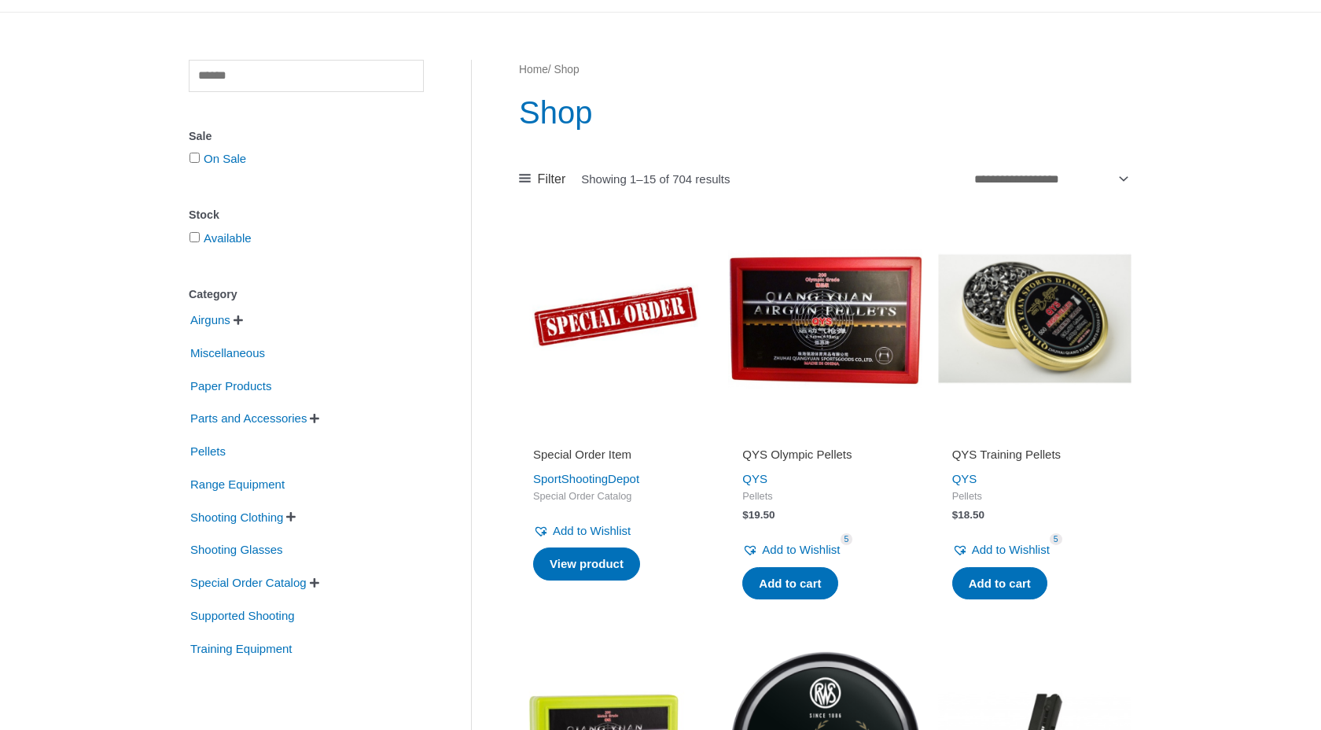
scroll to position [129, 0]
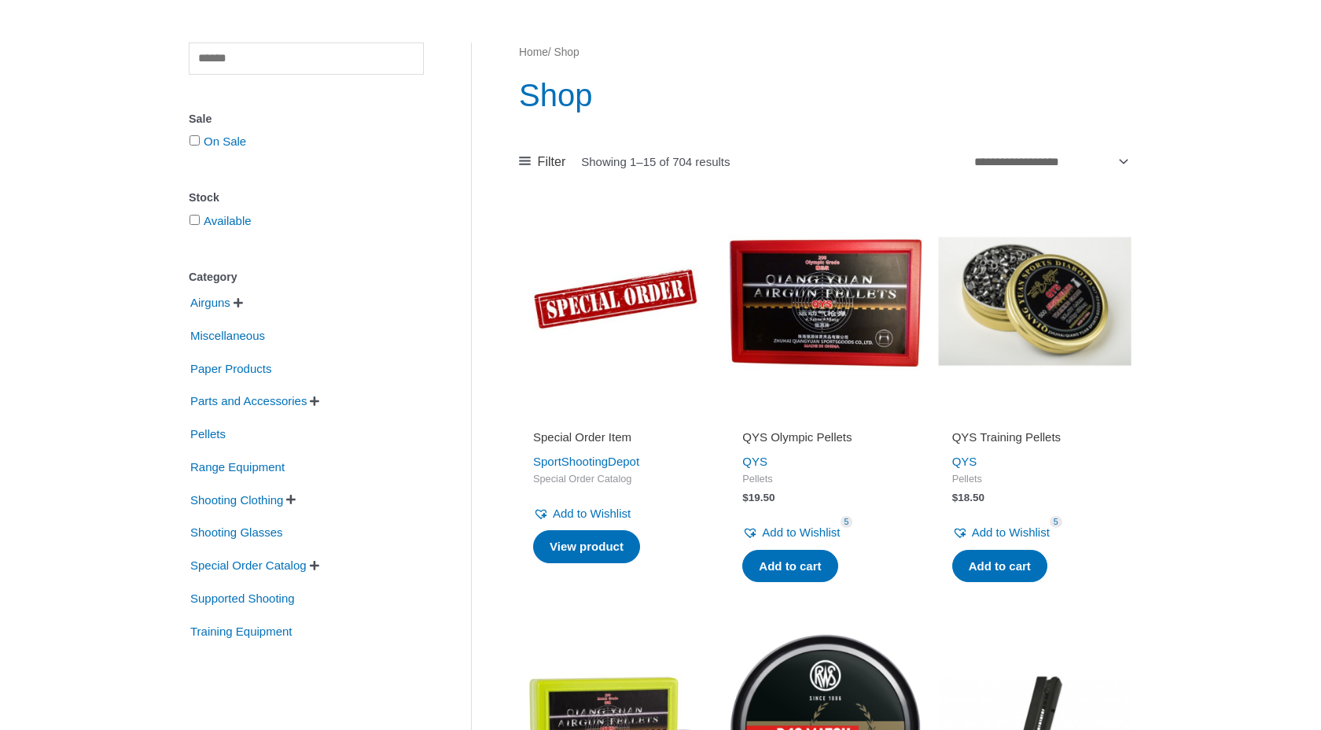
click at [319, 402] on span "" at bounding box center [314, 400] width 9 height 11
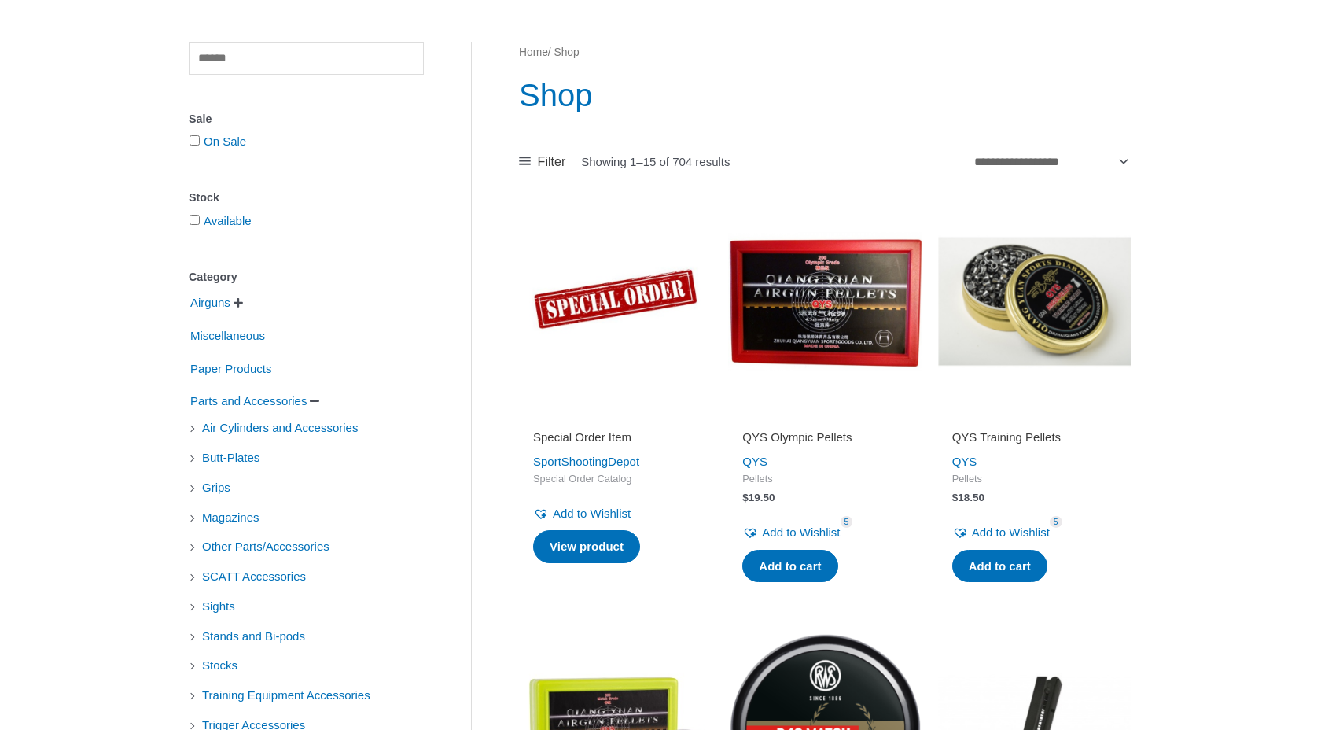
click at [332, 504] on li "Magazines" at bounding box center [306, 517] width 235 height 27
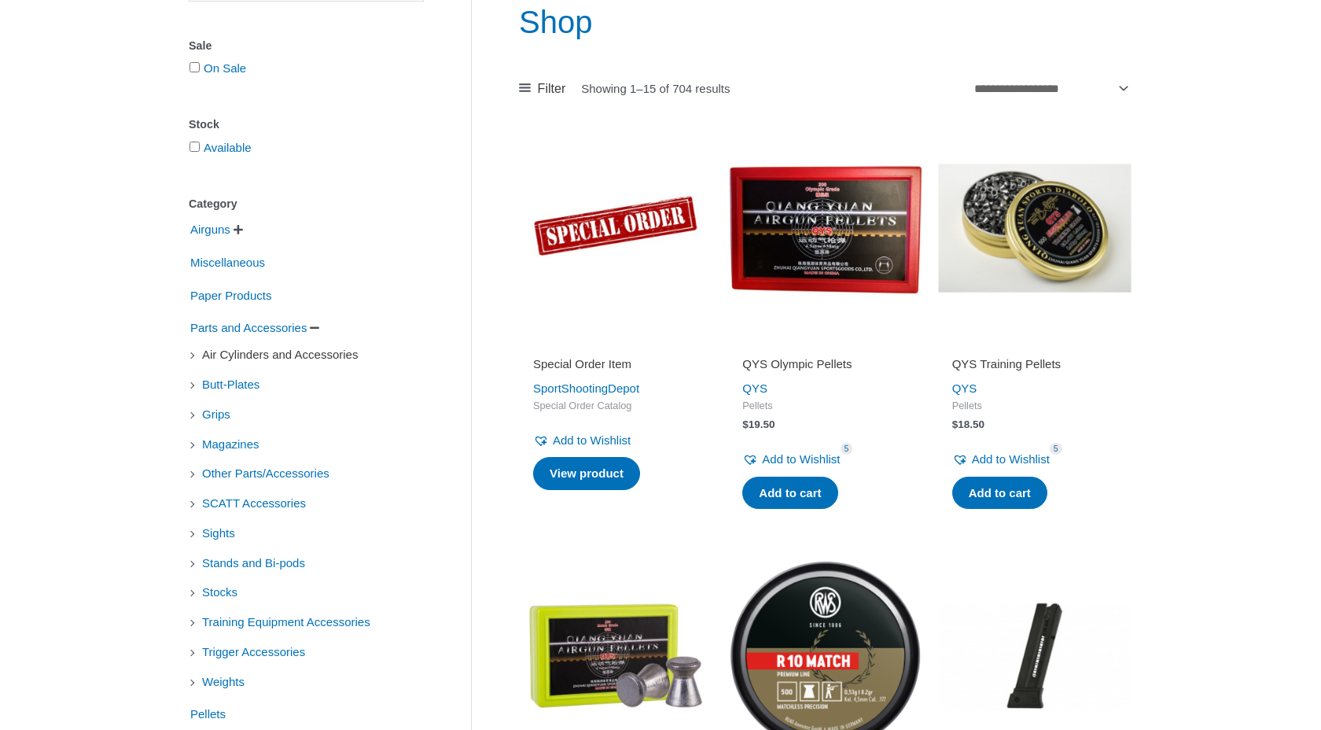
click at [313, 358] on span "Air Cylinders and Accessories" at bounding box center [279, 354] width 159 height 27
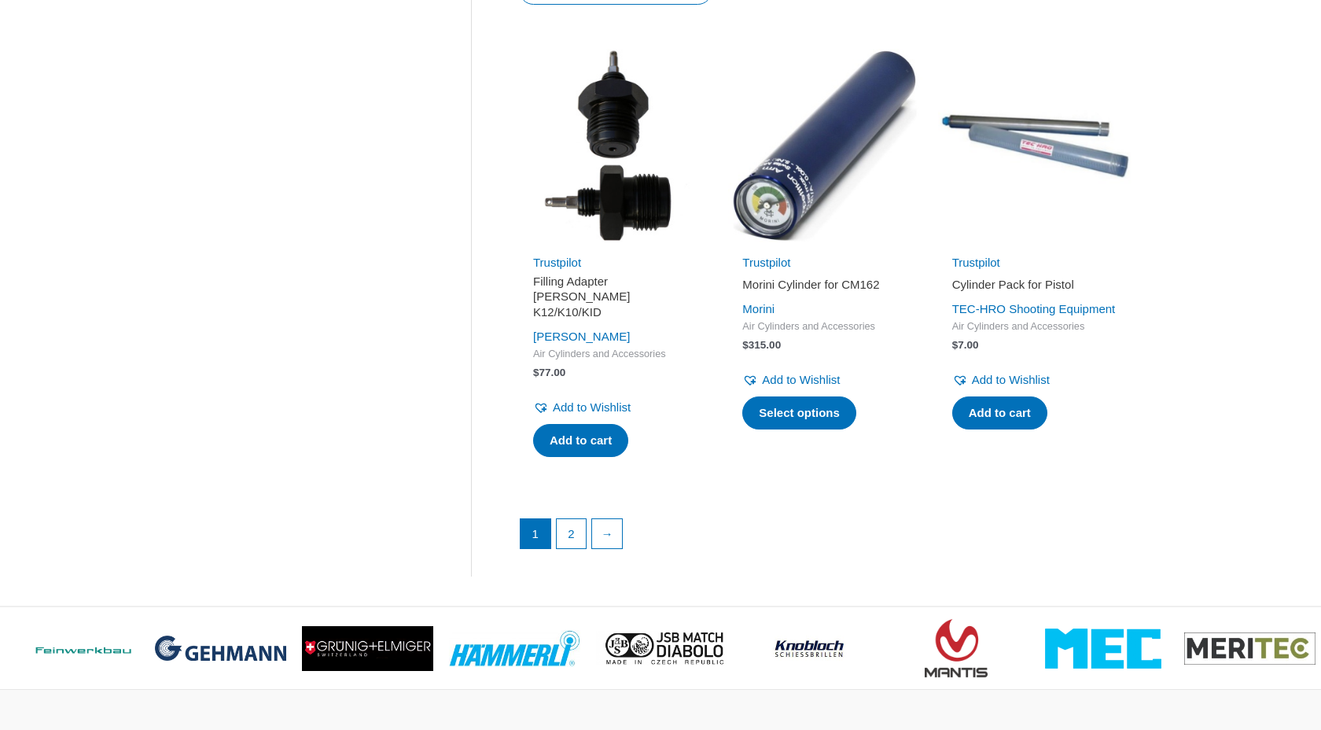
scroll to position [2107, 0]
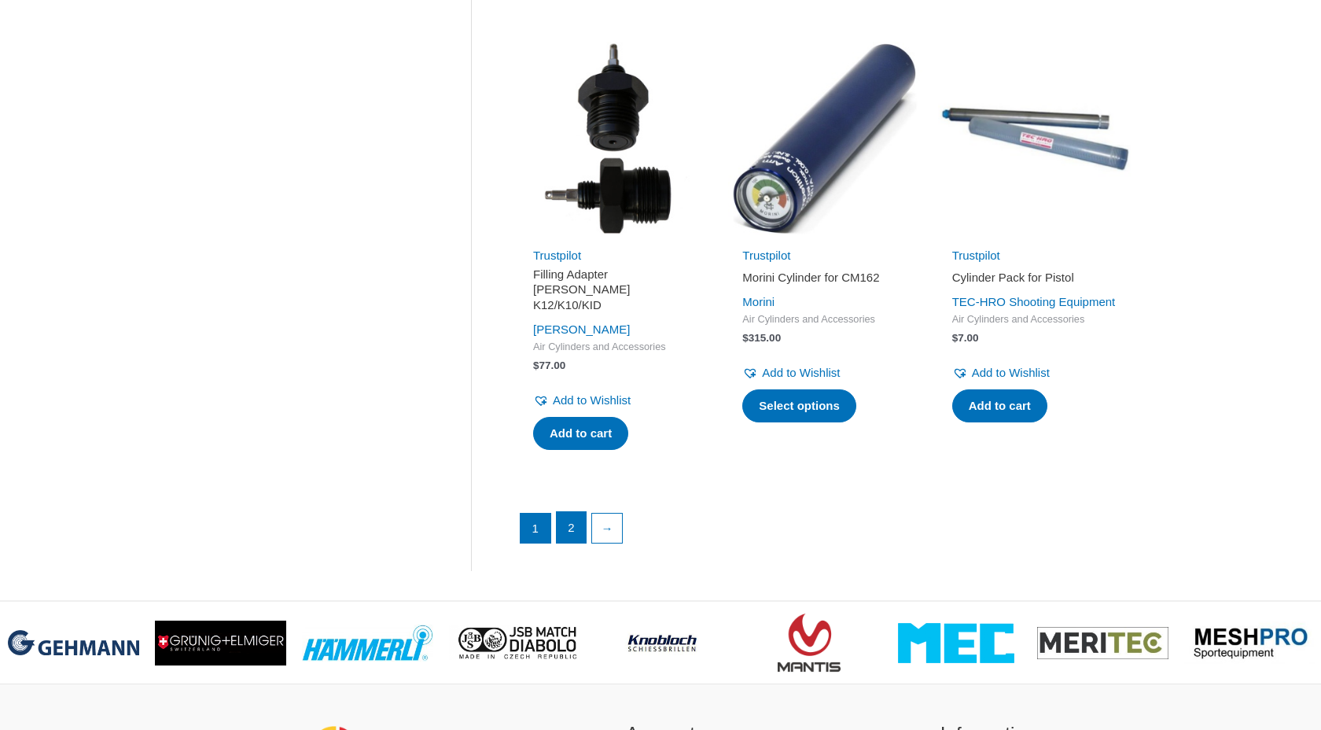
click at [566, 524] on link "2" at bounding box center [572, 527] width 30 height 31
